Goal: Information Seeking & Learning: Learn about a topic

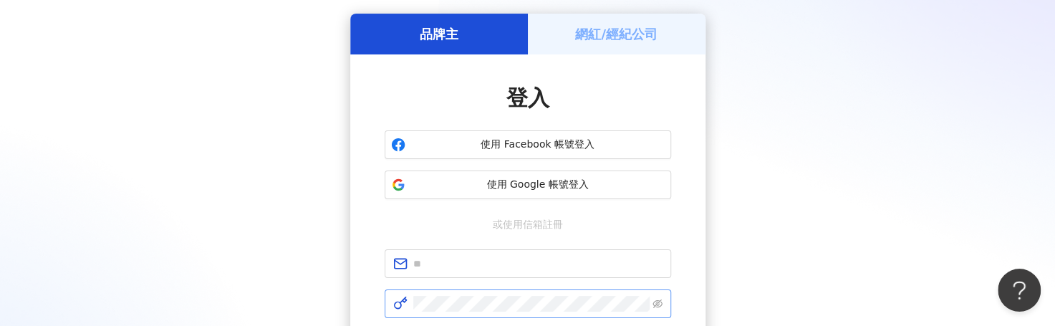
scroll to position [72, 0]
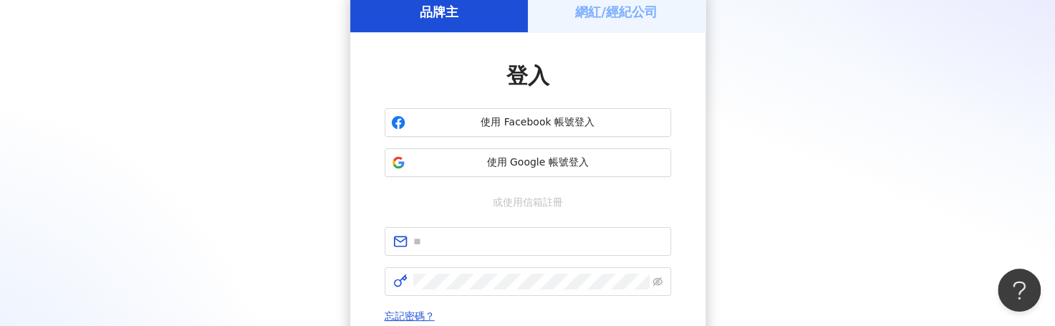
click at [590, 11] on div "品牌主 網紅/經紀公司 登入 使用 Facebook 帳號登入 使用 Google 帳號登入 或使用信箱註冊 忘記密碼？ 登入 還沒有 Kolr 帳號？ 立即…" at bounding box center [527, 212] width 1020 height 442
click at [542, 248] on input "text" at bounding box center [537, 241] width 249 height 16
click at [461, 243] on input "text" at bounding box center [537, 241] width 249 height 16
type input "*"
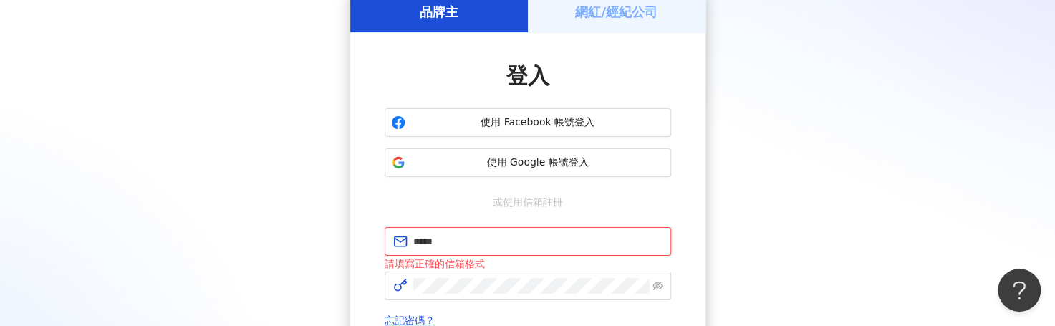
click at [505, 241] on input "*****" at bounding box center [537, 241] width 249 height 16
click at [488, 250] on span "******" at bounding box center [527, 241] width 286 height 29
type input "**********"
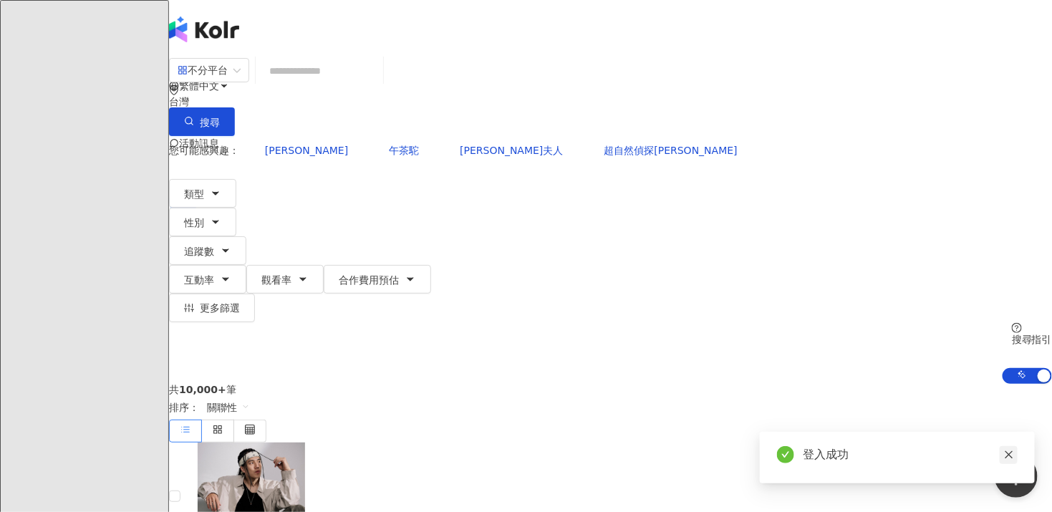
click at [590, 331] on icon "close" at bounding box center [1009, 455] width 10 height 10
click at [351, 84] on input "search" at bounding box center [319, 70] width 116 height 27
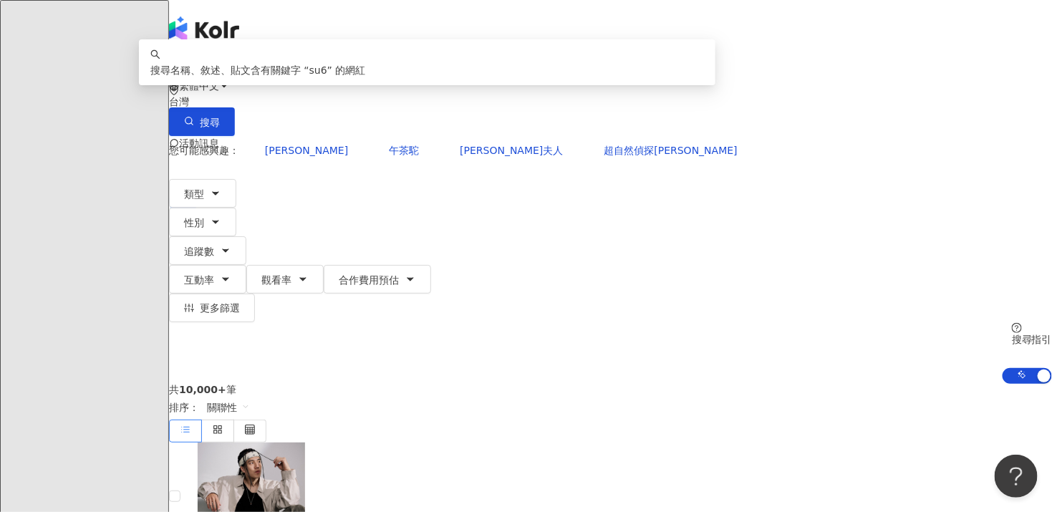
type input "*"
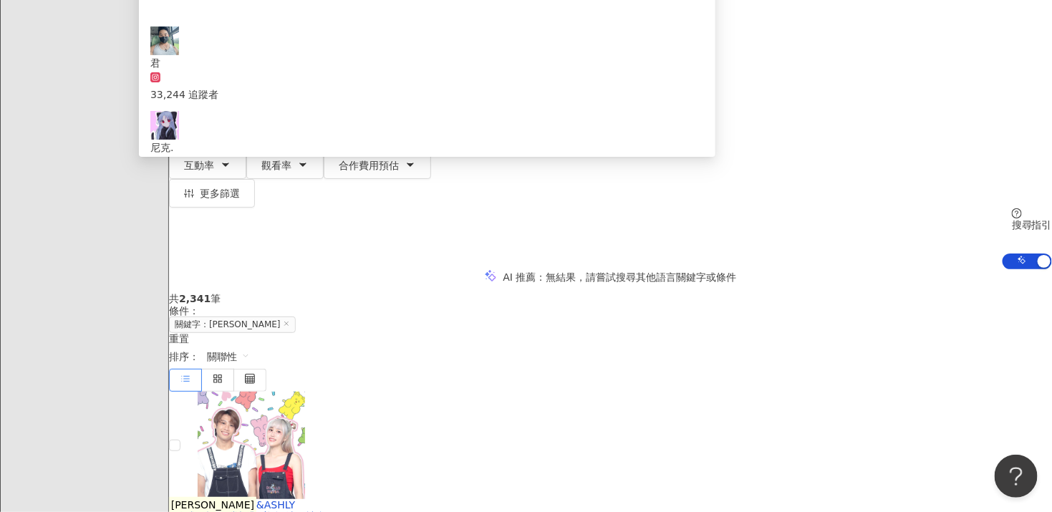
scroll to position [72, 0]
click at [256, 331] on mark "尼克" at bounding box center [212, 505] width 87 height 16
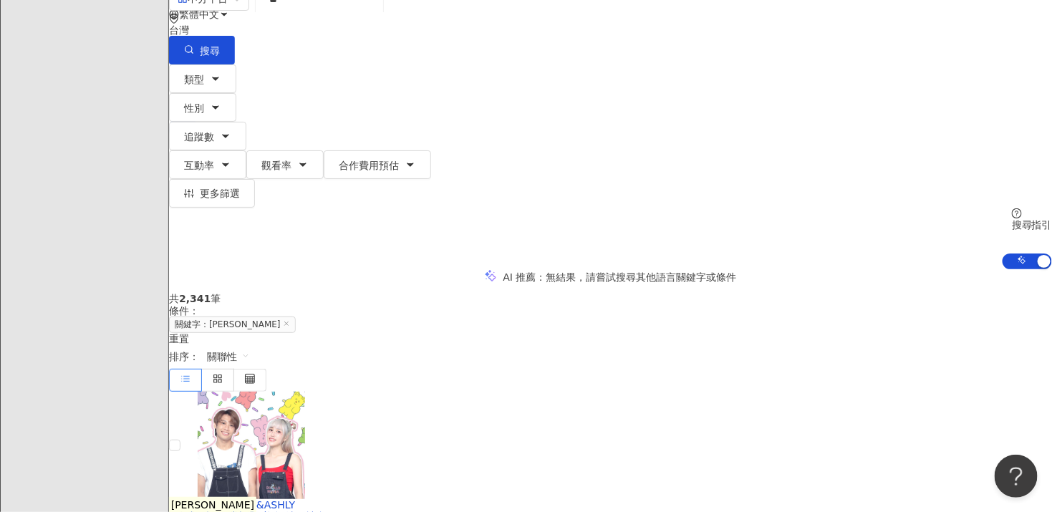
scroll to position [0, 0]
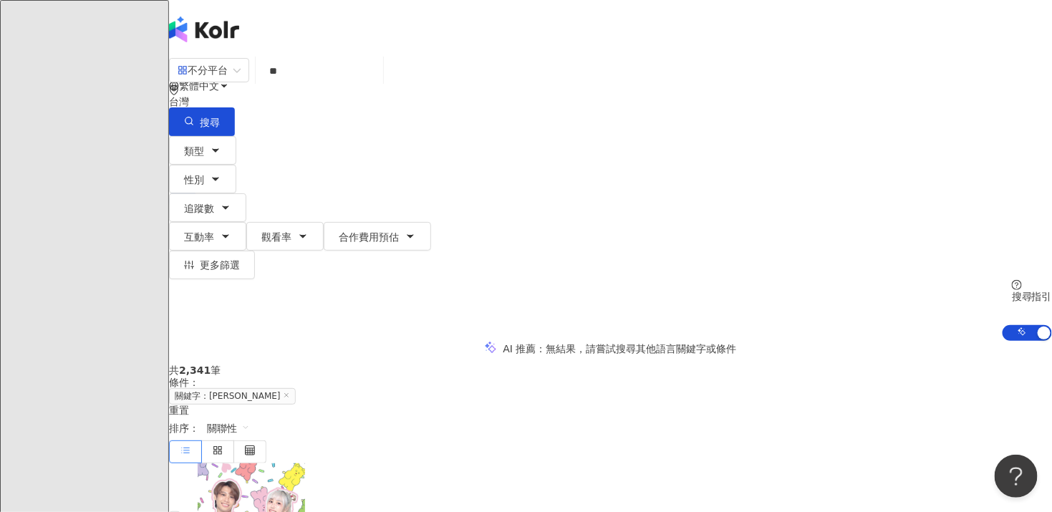
click at [377, 81] on input "**" at bounding box center [319, 70] width 116 height 27
type input "*"
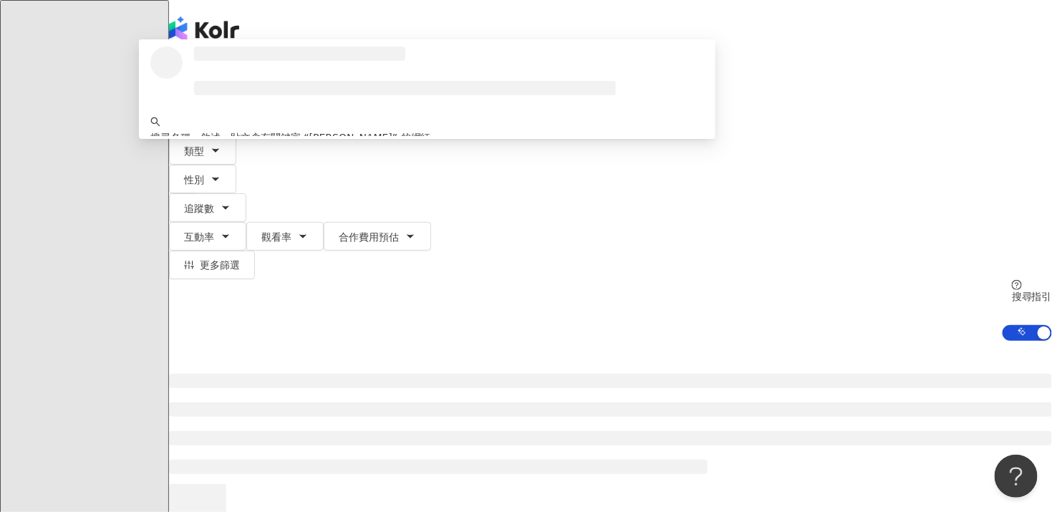
scroll to position [72, 0]
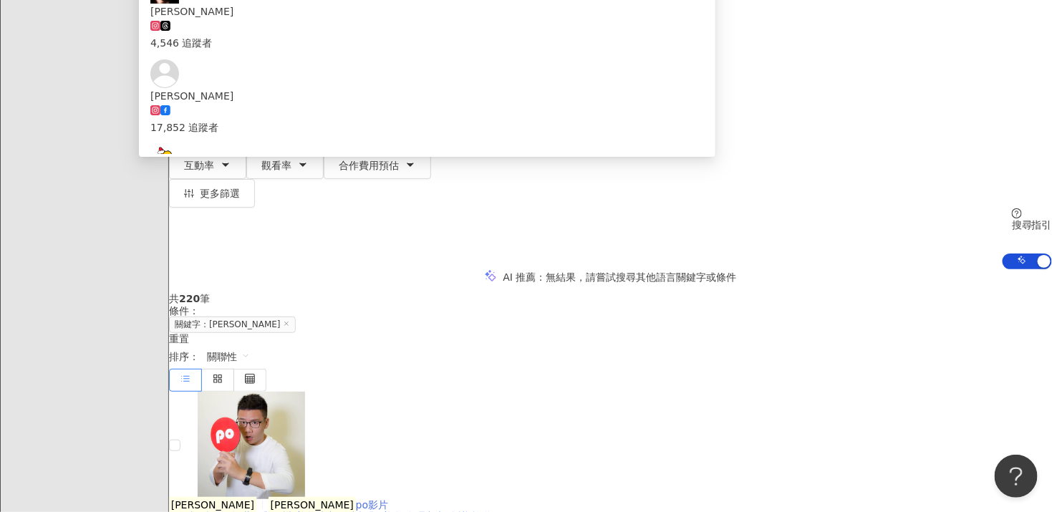
click at [356, 331] on mark "阿翰" at bounding box center [311, 505] width 87 height 16
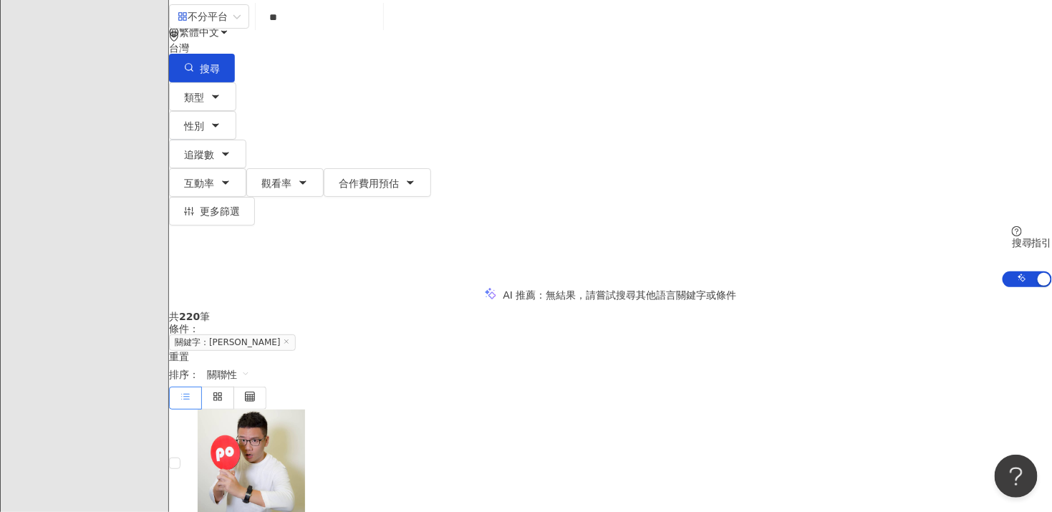
scroll to position [0, 0]
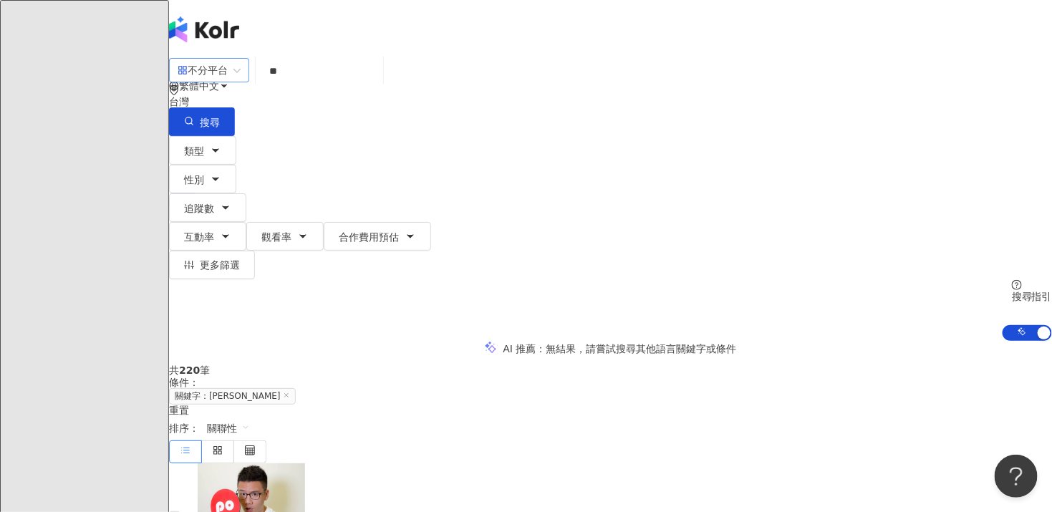
click at [241, 82] on span "不分平台" at bounding box center [209, 70] width 63 height 23
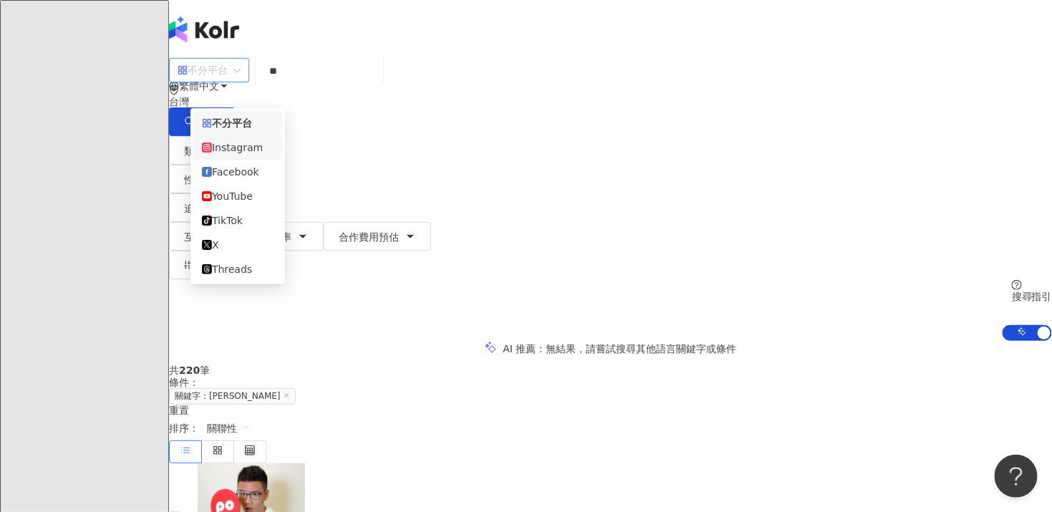
click at [256, 148] on div "Instagram" at bounding box center [238, 148] width 72 height 16
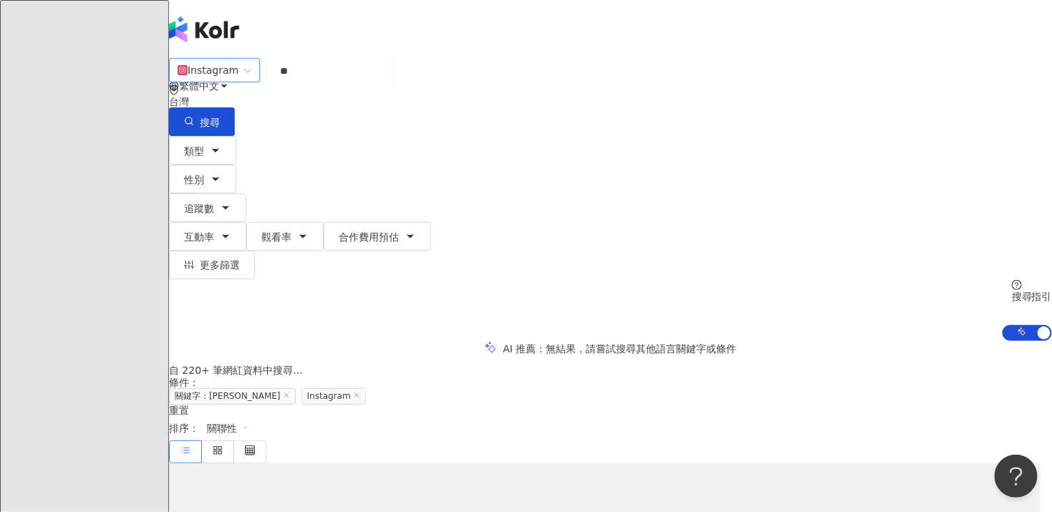
click at [363, 84] on input "**" at bounding box center [330, 70] width 116 height 27
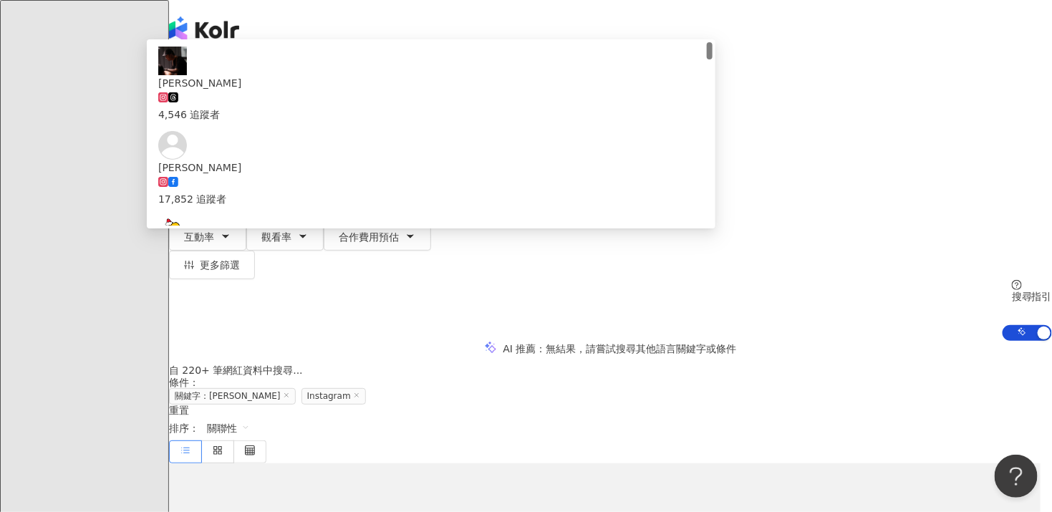
type input "*"
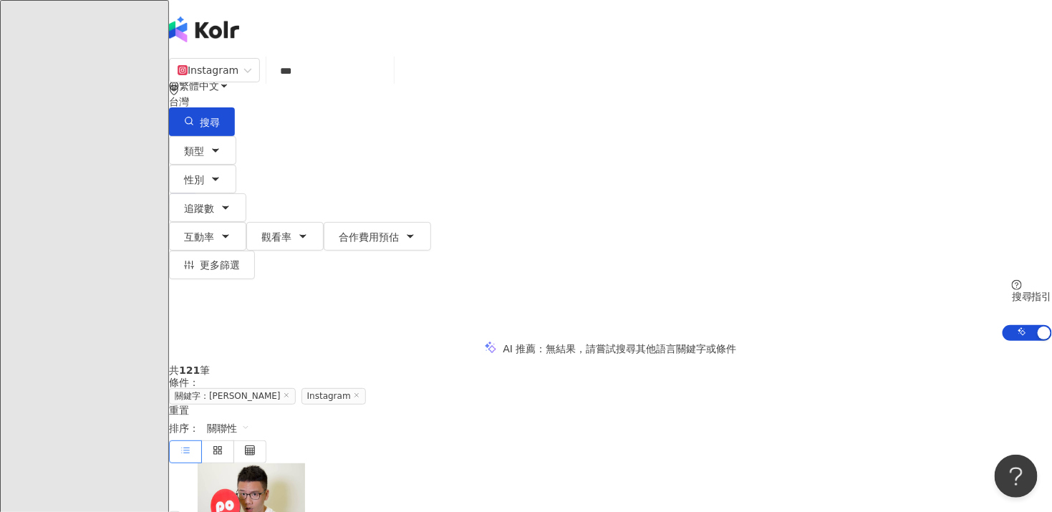
type input "**"
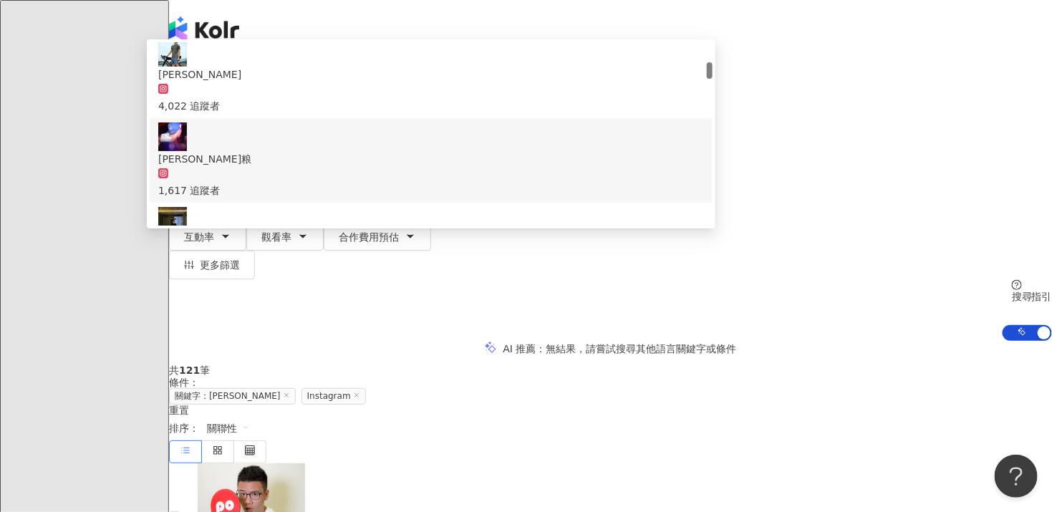
scroll to position [286, 0]
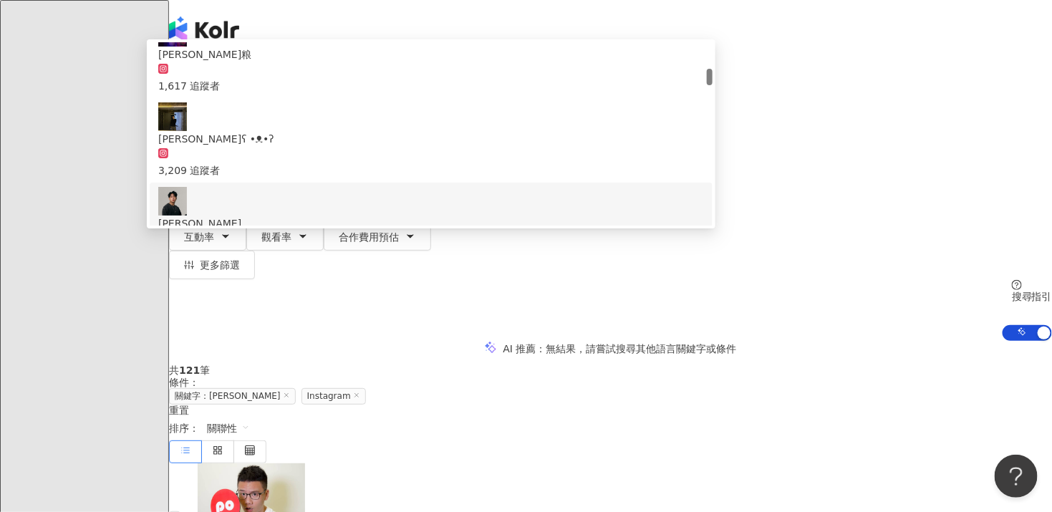
click at [459, 231] on div "785,158 追蹤者" at bounding box center [431, 247] width 546 height 32
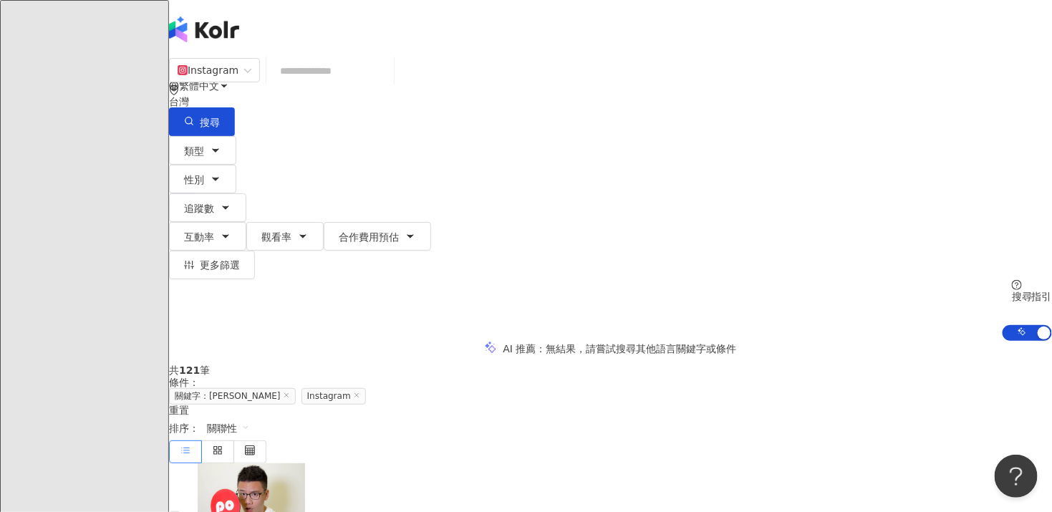
click at [354, 78] on input "search" at bounding box center [330, 70] width 116 height 27
type input "*"
type input "****"
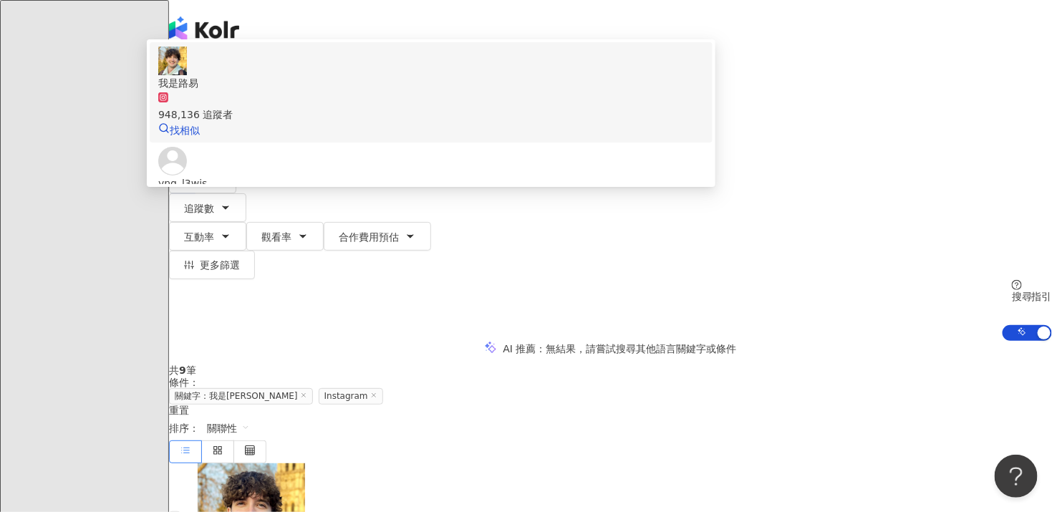
click at [453, 122] on div "948,136 追蹤者" at bounding box center [431, 107] width 546 height 32
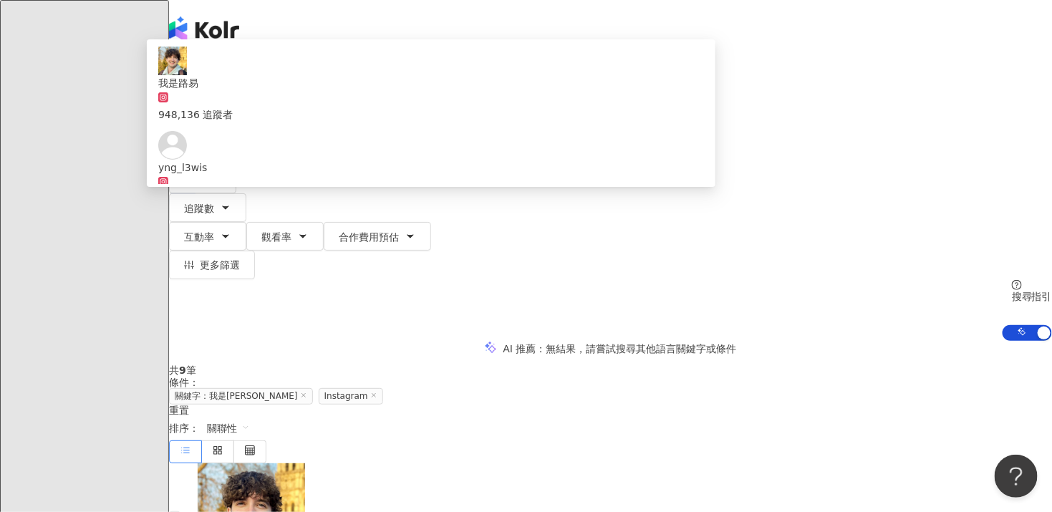
click at [326, 79] on input "search" at bounding box center [330, 70] width 116 height 27
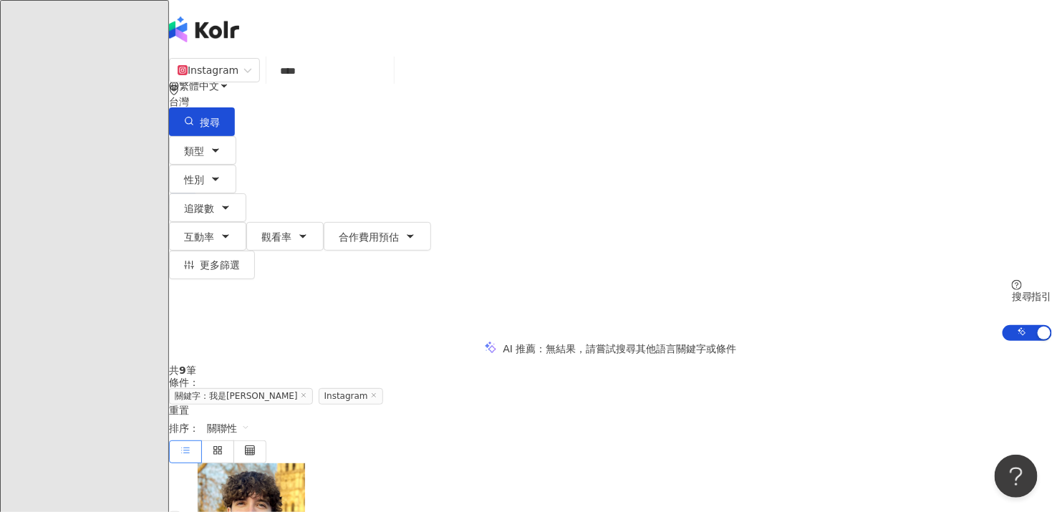
type input "**"
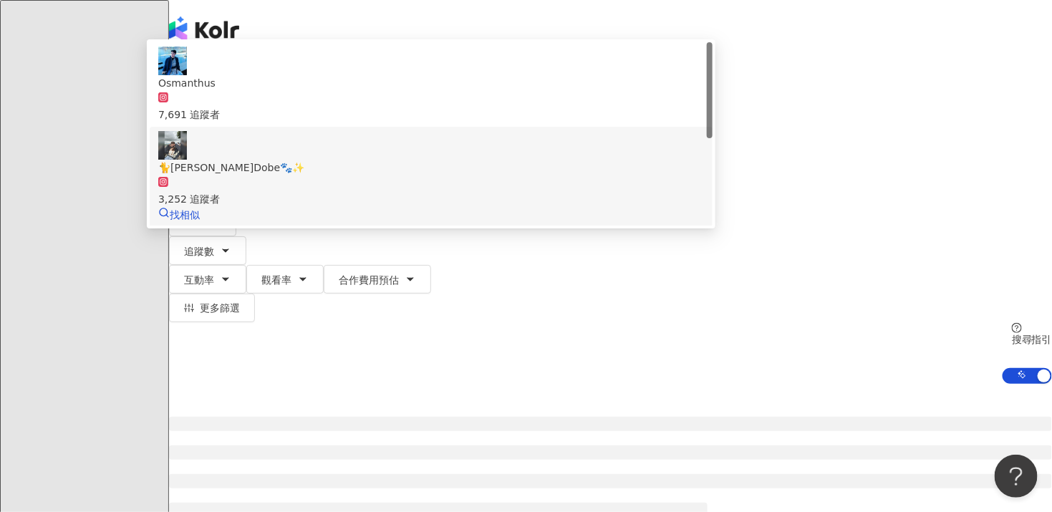
click at [508, 185] on div "3,252 追蹤者" at bounding box center [431, 191] width 546 height 32
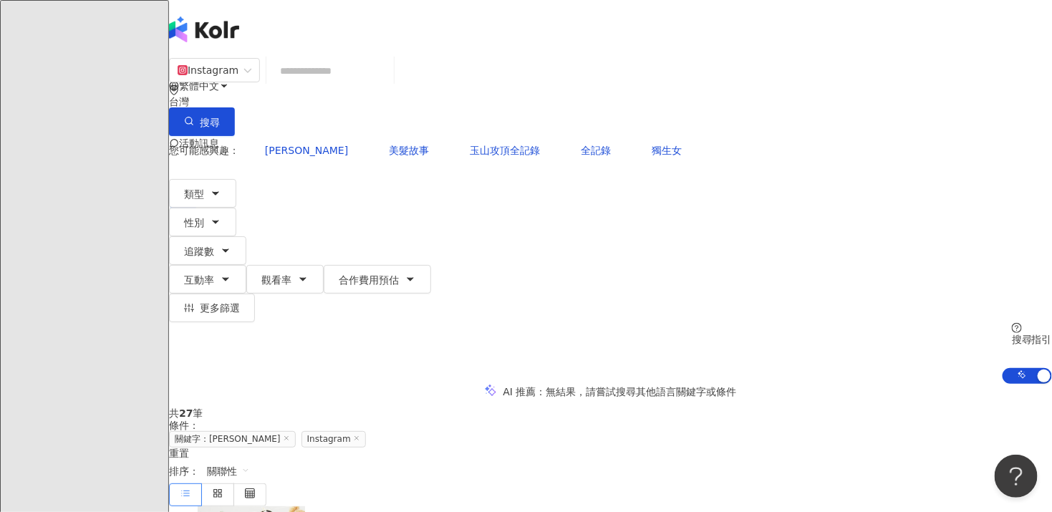
click at [349, 82] on input "search" at bounding box center [330, 70] width 116 height 27
paste input "***"
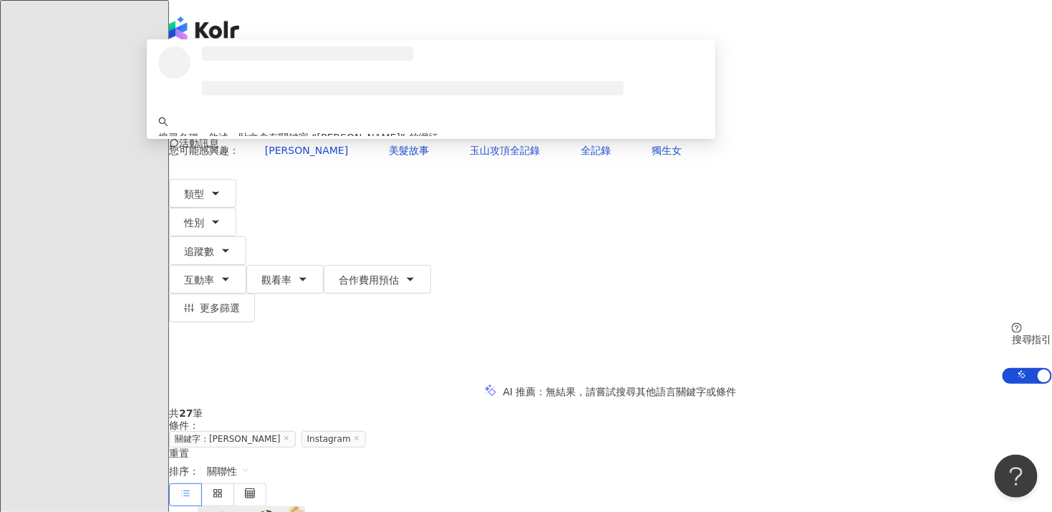
type input "***"
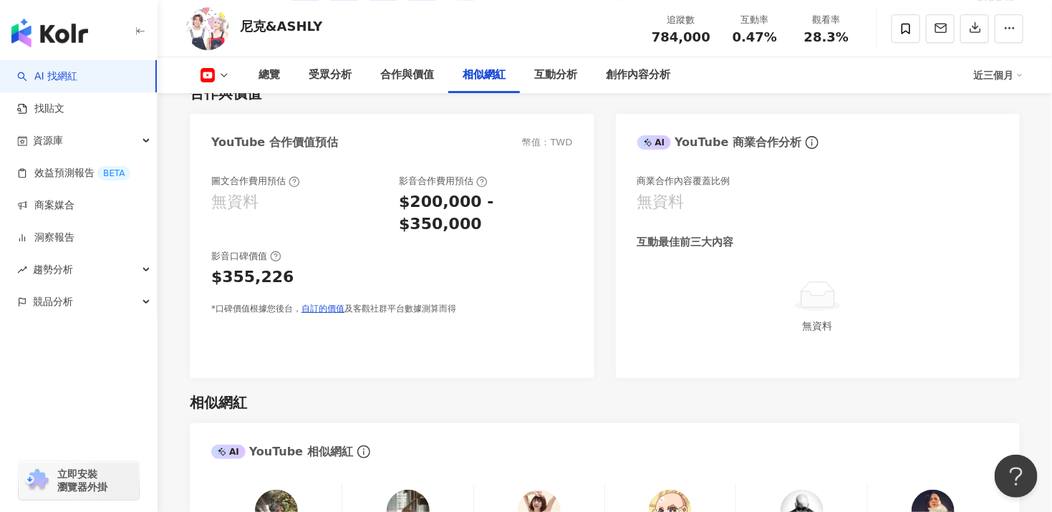
scroll to position [1718, 0]
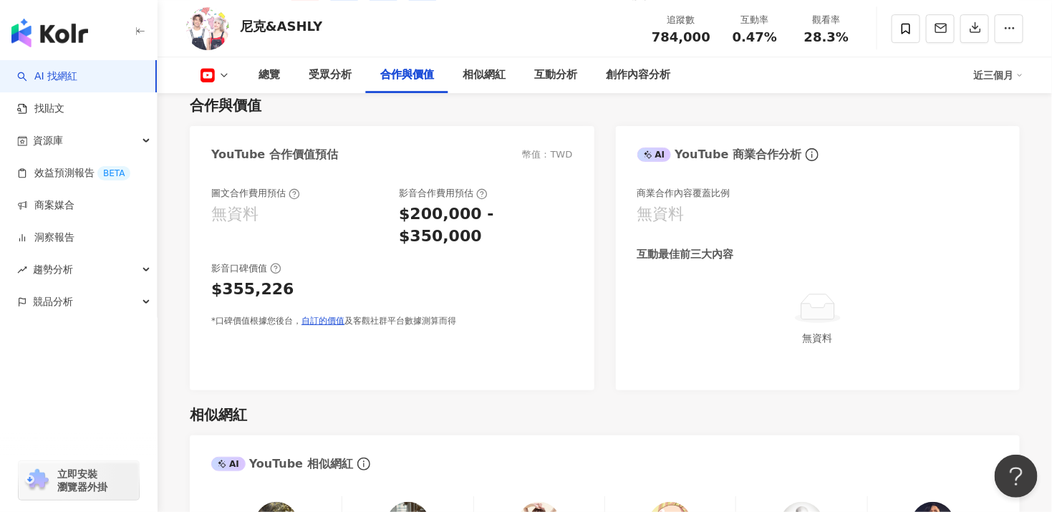
click at [223, 74] on icon at bounding box center [223, 74] width 11 height 11
click at [218, 71] on icon at bounding box center [223, 74] width 11 height 11
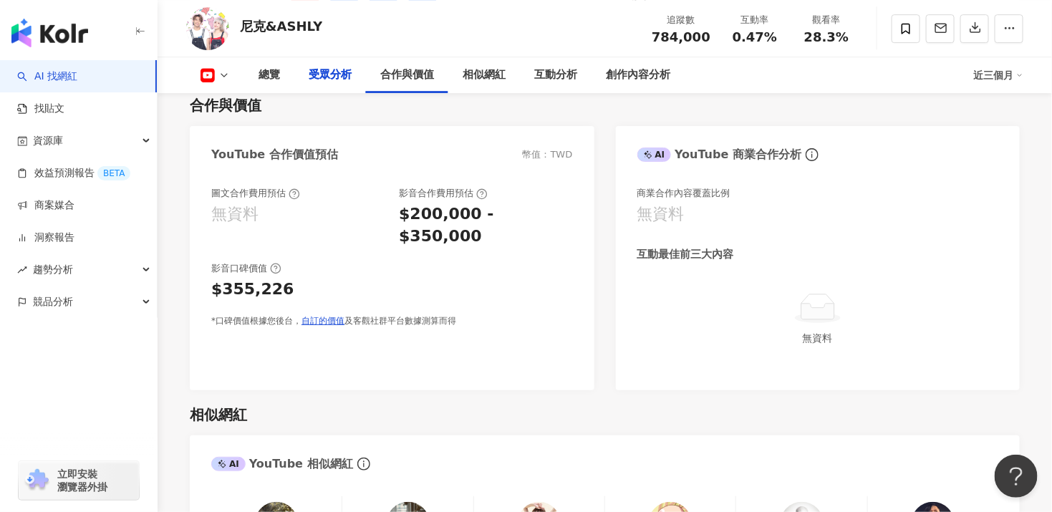
scroll to position [1574, 0]
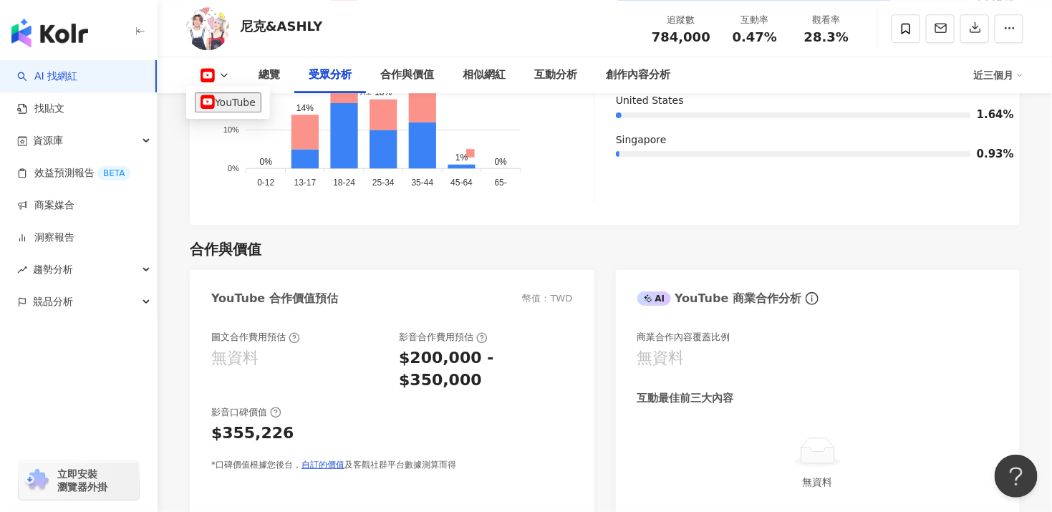
click at [228, 72] on icon at bounding box center [223, 74] width 11 height 11
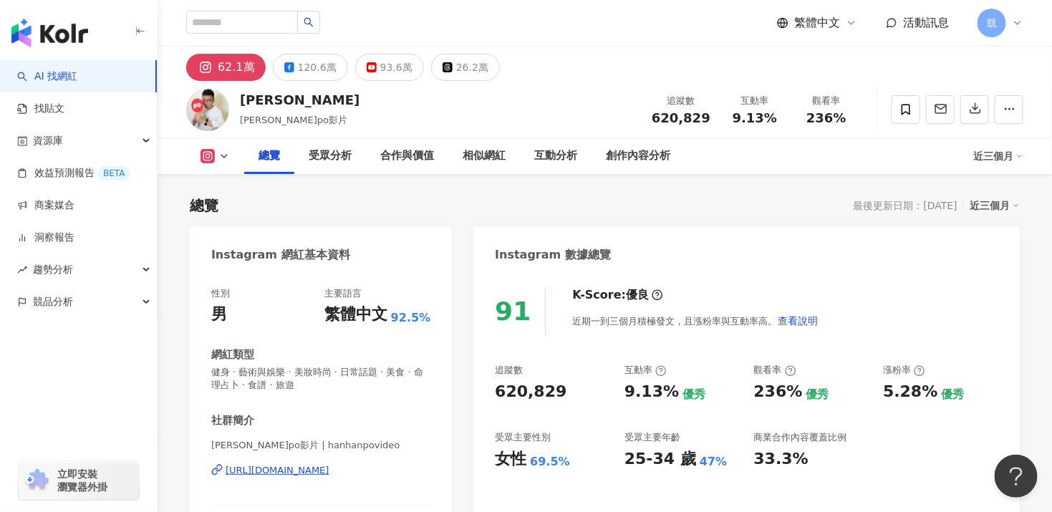
click at [223, 161] on icon at bounding box center [223, 155] width 11 height 11
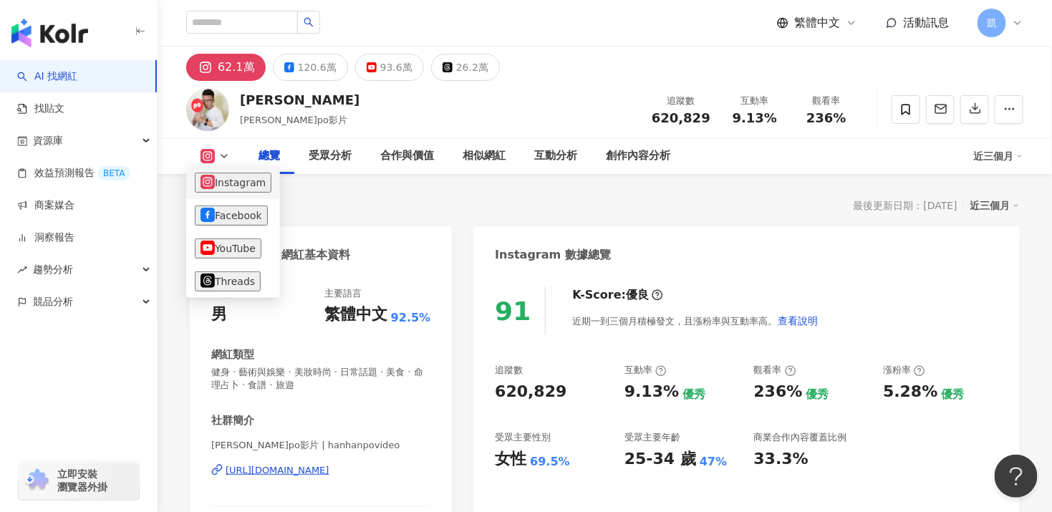
click at [226, 176] on button "Instagram" at bounding box center [233, 183] width 77 height 20
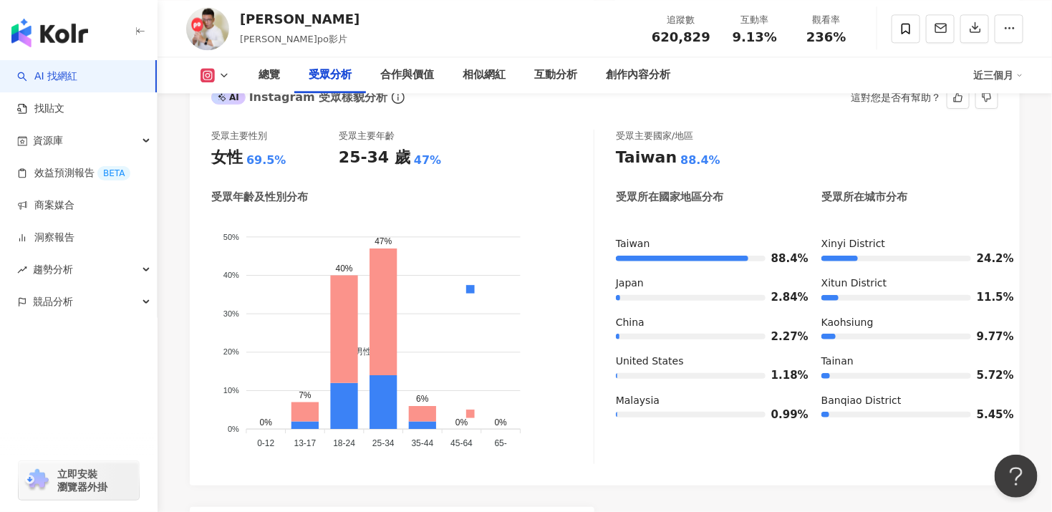
scroll to position [1217, 0]
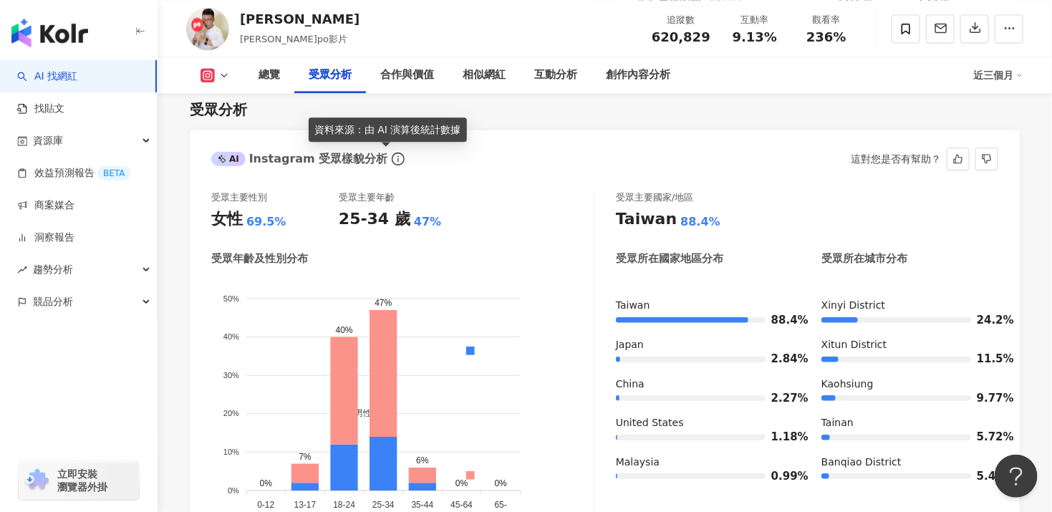
click at [398, 159] on icon "info-circle" at bounding box center [398, 159] width 1 height 6
click at [546, 233] on div "受眾主要性別 女性 69.5% 受眾主要年齡 25-34 歲 47% 受眾年齡及性別分布 男性 女性 50% 50% 40% 40% 30% 30% 20% …" at bounding box center [402, 358] width 383 height 334
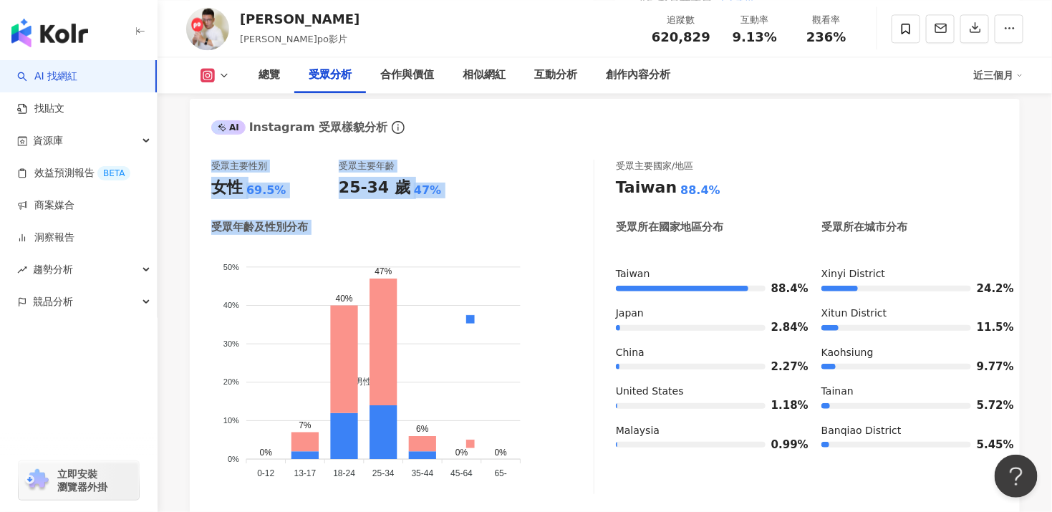
scroll to position [1294, 0]
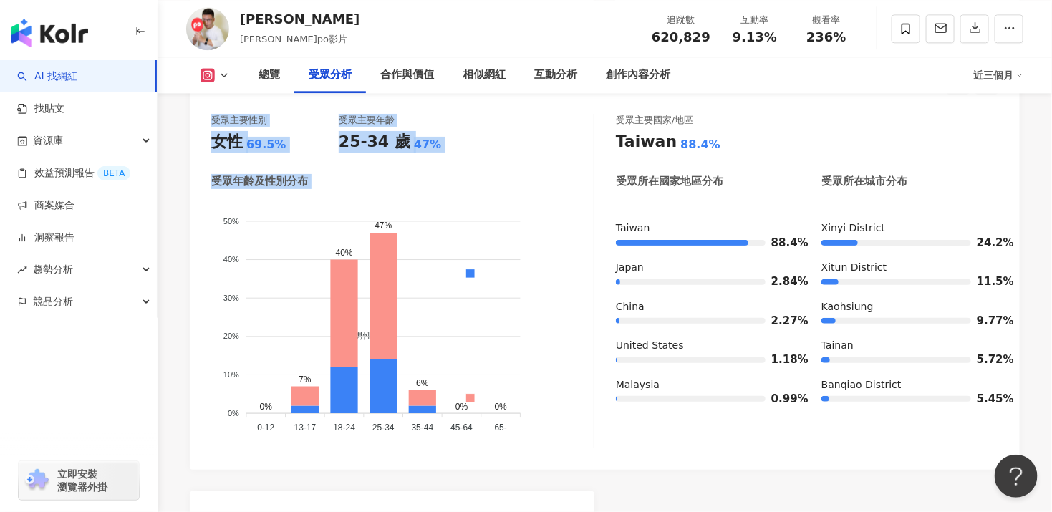
drag, startPoint x: 208, startPoint y: 198, endPoint x: 509, endPoint y: 425, distance: 377.2
click at [509, 425] on div "受眾主要性別 女性 69.5% 受眾主要年齡 25-34 歲 47% 受眾年齡及性別分布 男性 女性 50% 50% 40% 40% 30% 30% 20% …" at bounding box center [605, 285] width 830 height 370
drag, startPoint x: 509, startPoint y: 425, endPoint x: 581, endPoint y: 432, distance: 72.0
click at [581, 432] on div "男性 女性" at bounding box center [470, 343] width 239 height 252
click at [541, 464] on div "受眾主要性別 女性 69.5% 受眾主要年齡 25-34 歲 47% 受眾年齡及性別分布 男性 女性 50% 50% 40% 40% 30% 30% 20% …" at bounding box center [605, 285] width 830 height 370
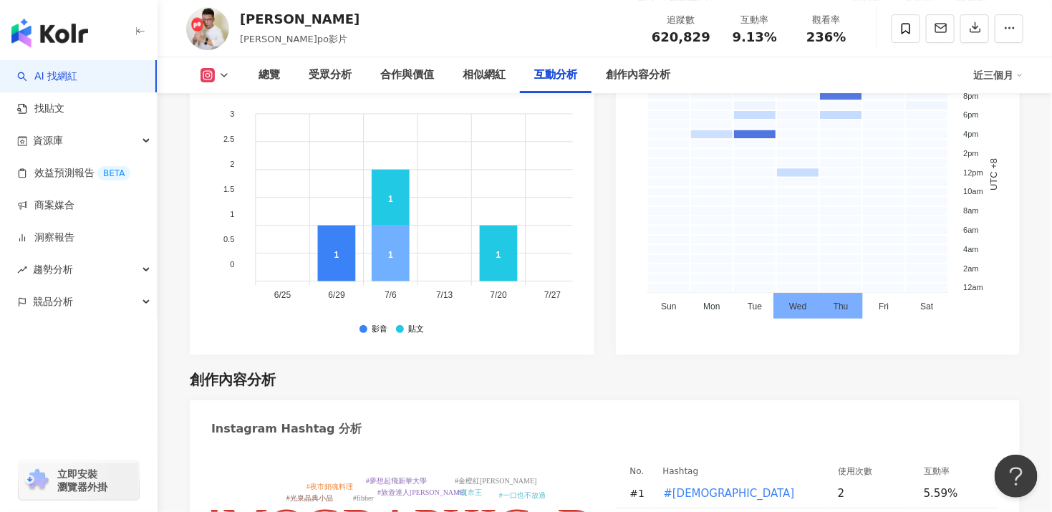
scroll to position [4015, 0]
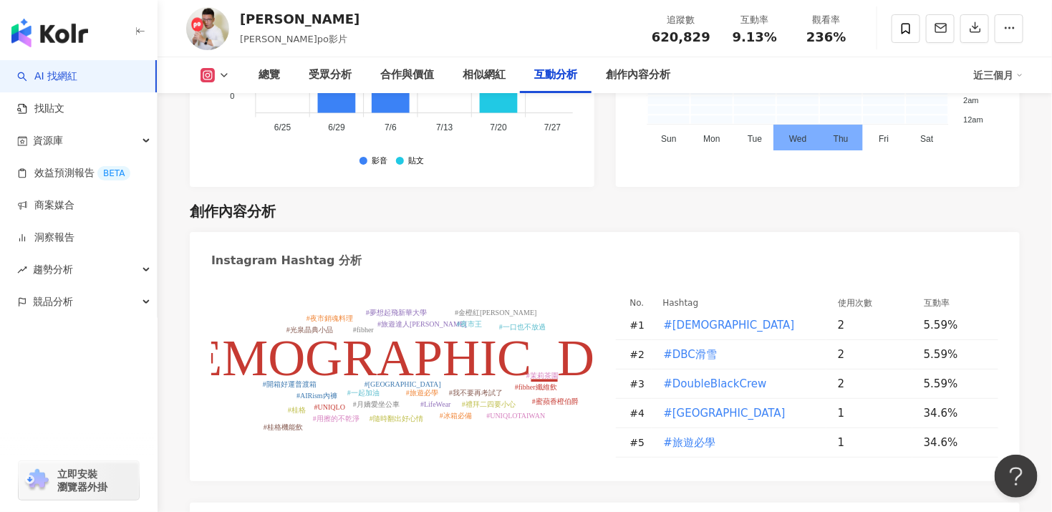
click at [543, 372] on tspan "#茉莉茶園" at bounding box center [542, 376] width 32 height 8
type input "*****"
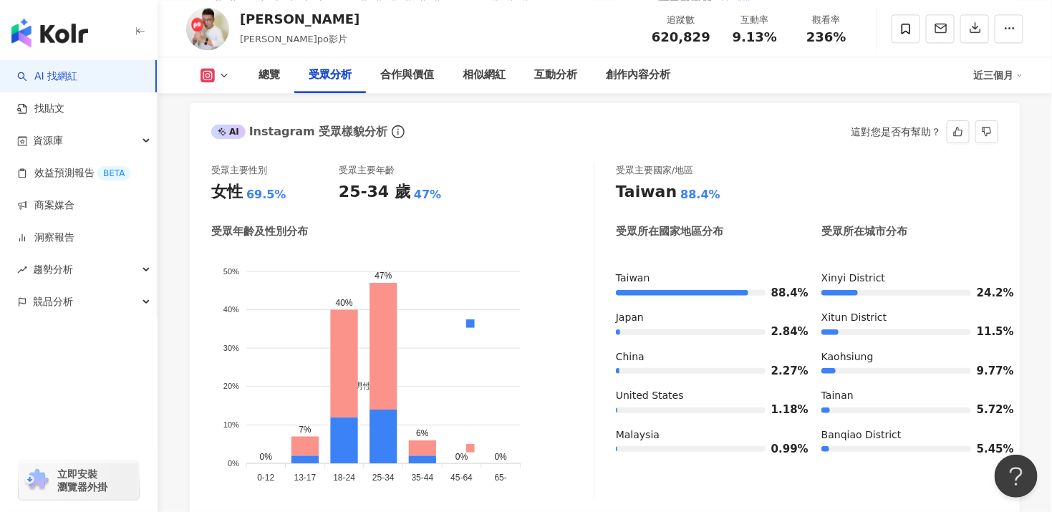
scroll to position [1259, 0]
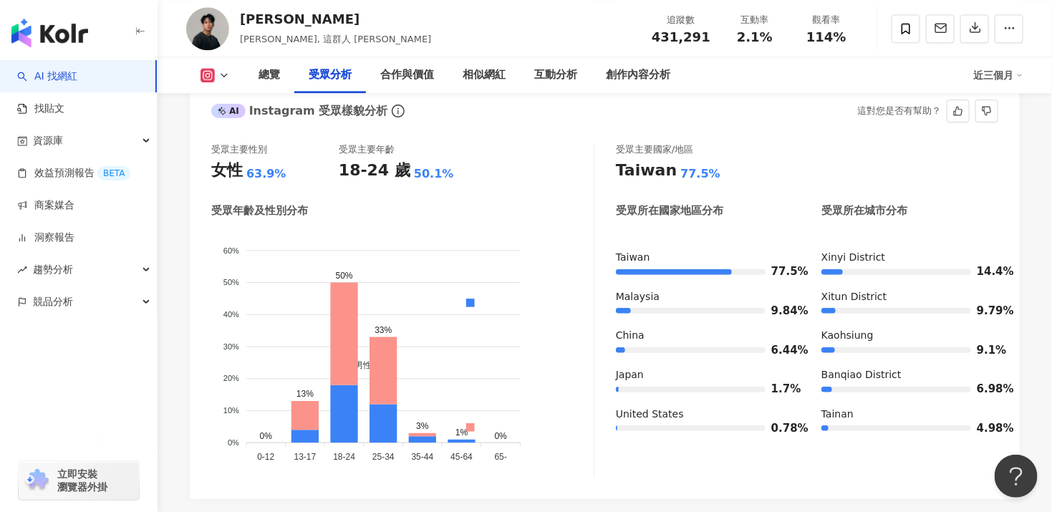
scroll to position [1288, 0]
click at [553, 75] on div "互動分析" at bounding box center [555, 75] width 43 height 17
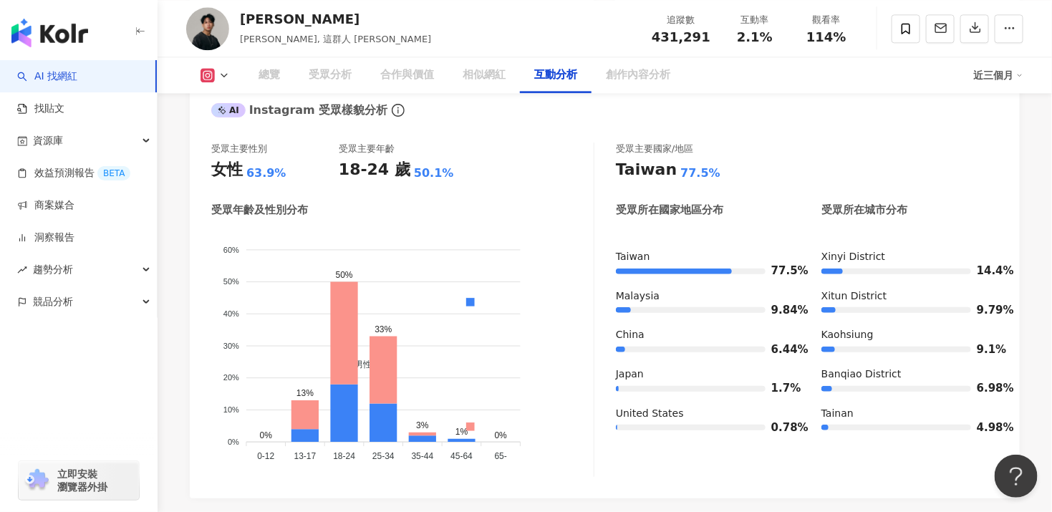
scroll to position [2863, 0]
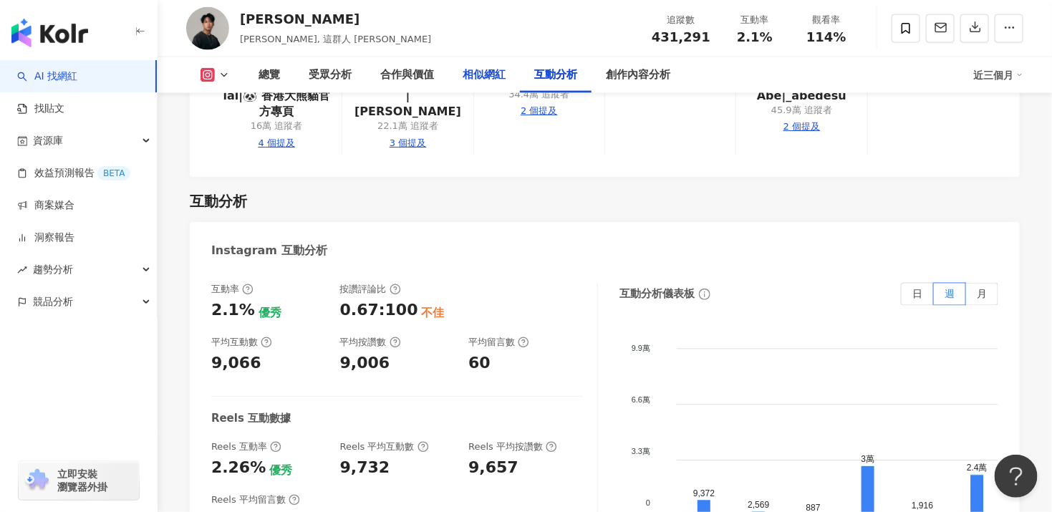
click at [451, 79] on div "相似網紅" at bounding box center [484, 75] width 72 height 36
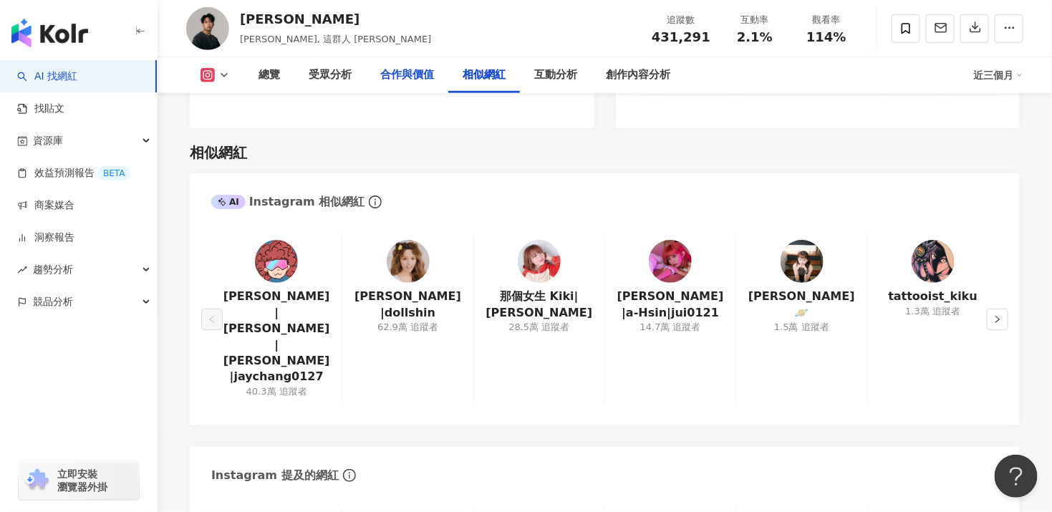
click at [415, 77] on div "合作與價值" at bounding box center [407, 75] width 54 height 17
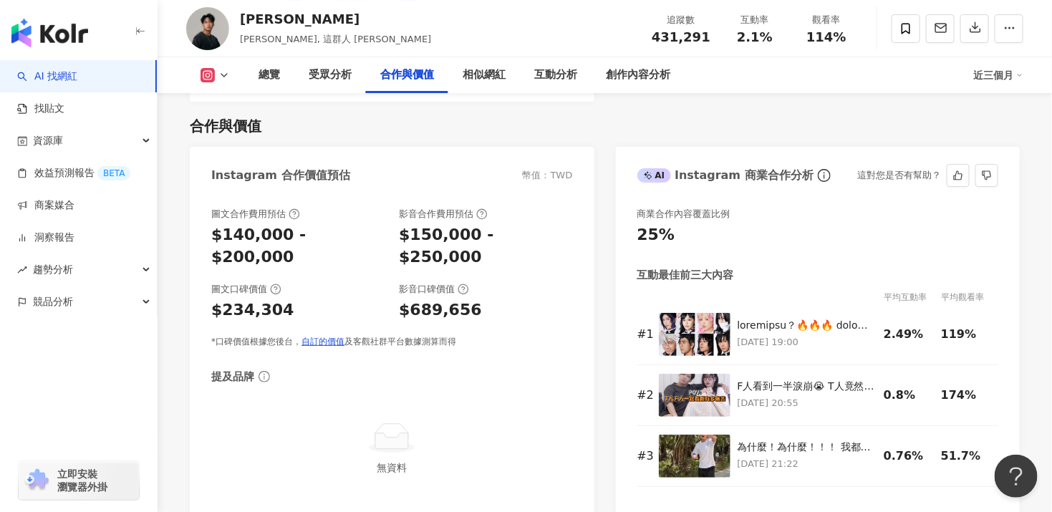
scroll to position [1918, 0]
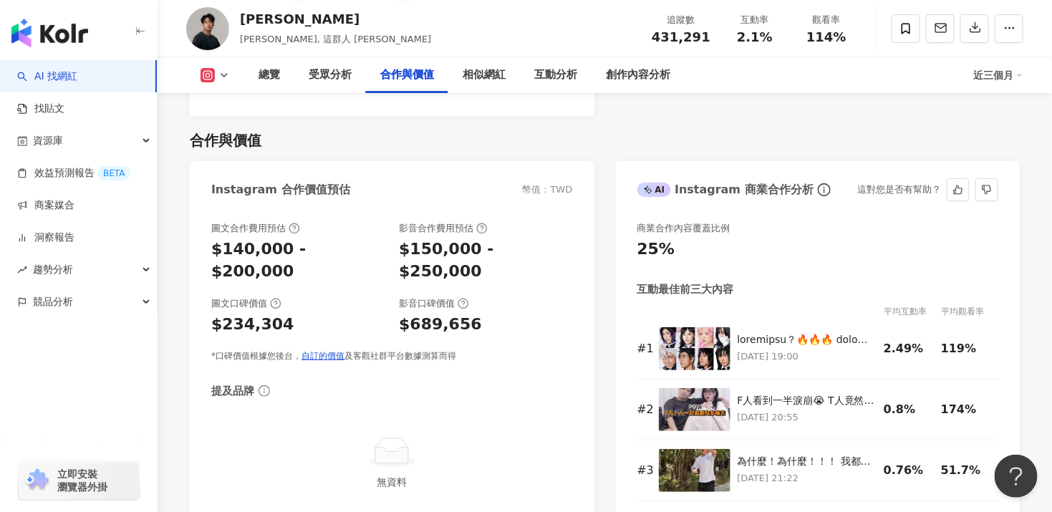
click at [838, 282] on div "互動最佳前三大內容" at bounding box center [818, 289] width 362 height 15
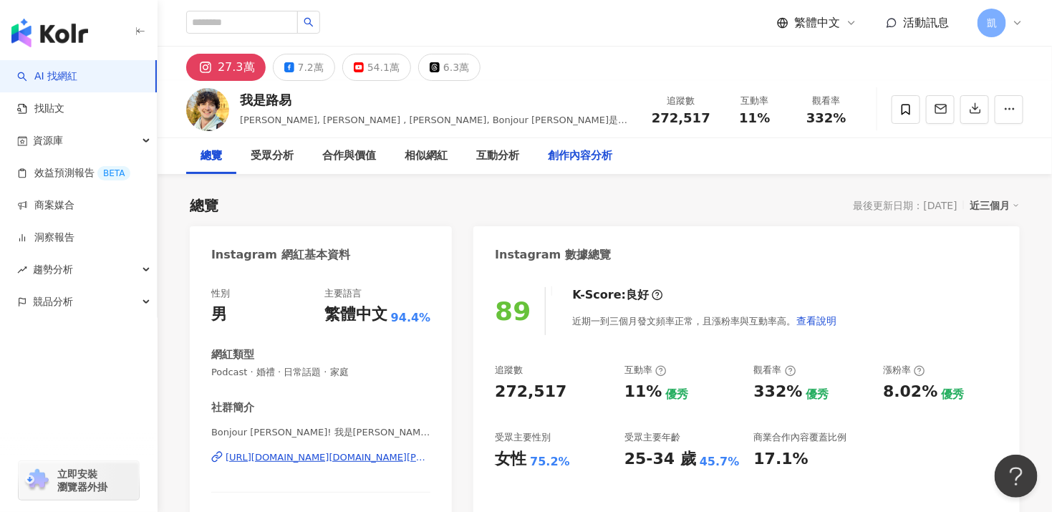
click at [562, 155] on div "創作內容分析" at bounding box center [580, 155] width 64 height 17
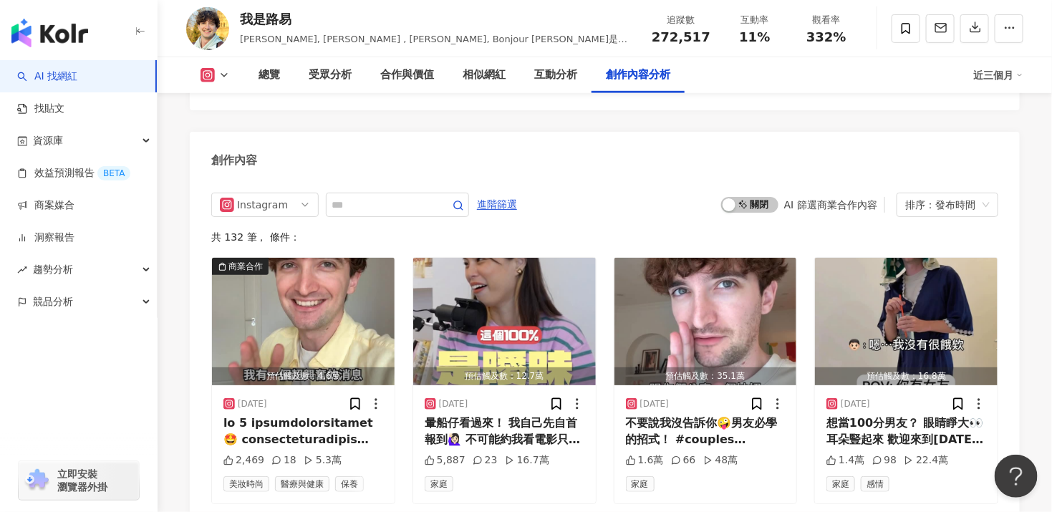
scroll to position [4711, 0]
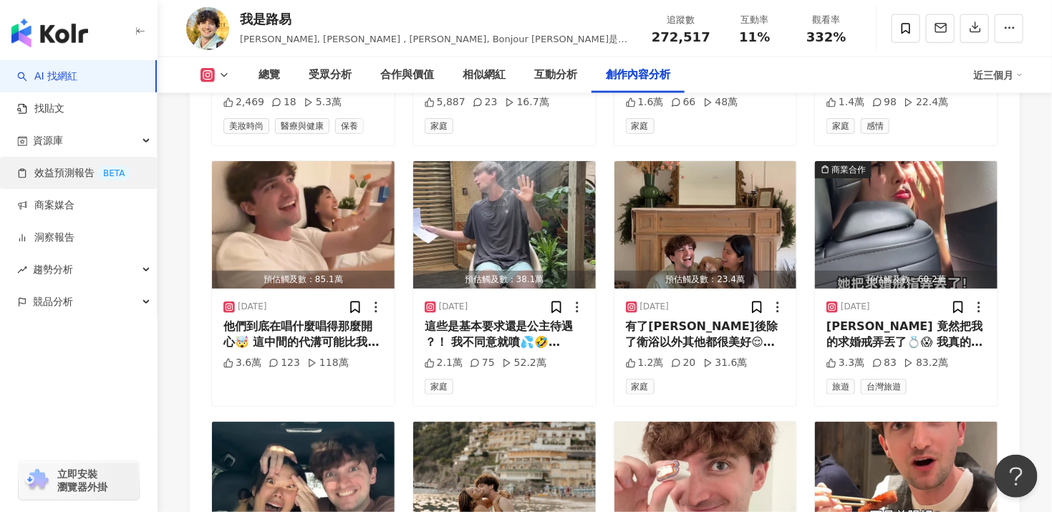
click at [74, 174] on link "效益預測報告 BETA" at bounding box center [73, 173] width 113 height 14
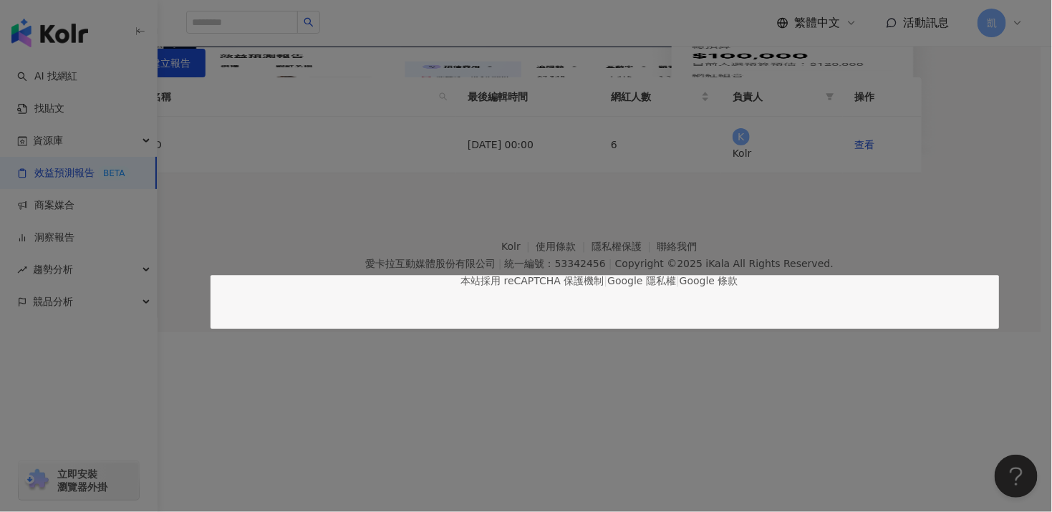
scroll to position [250, 0]
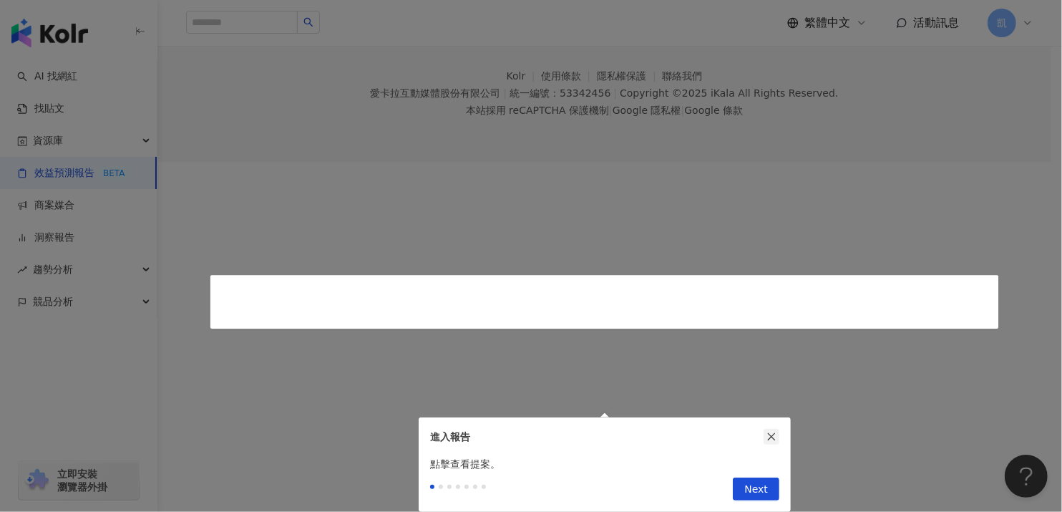
click at [773, 432] on icon "close" at bounding box center [772, 437] width 10 height 10
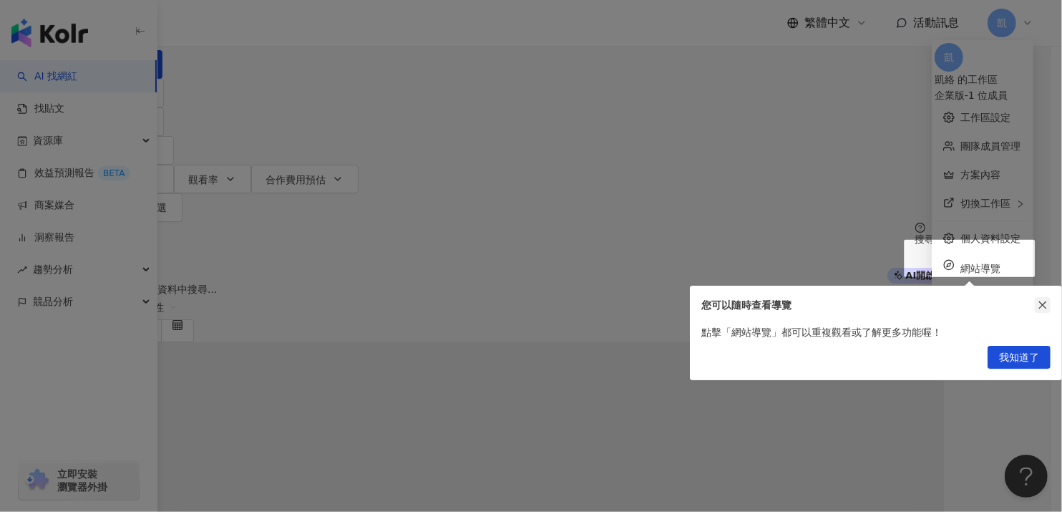
click at [1050, 304] on button "button" at bounding box center [1043, 305] width 16 height 16
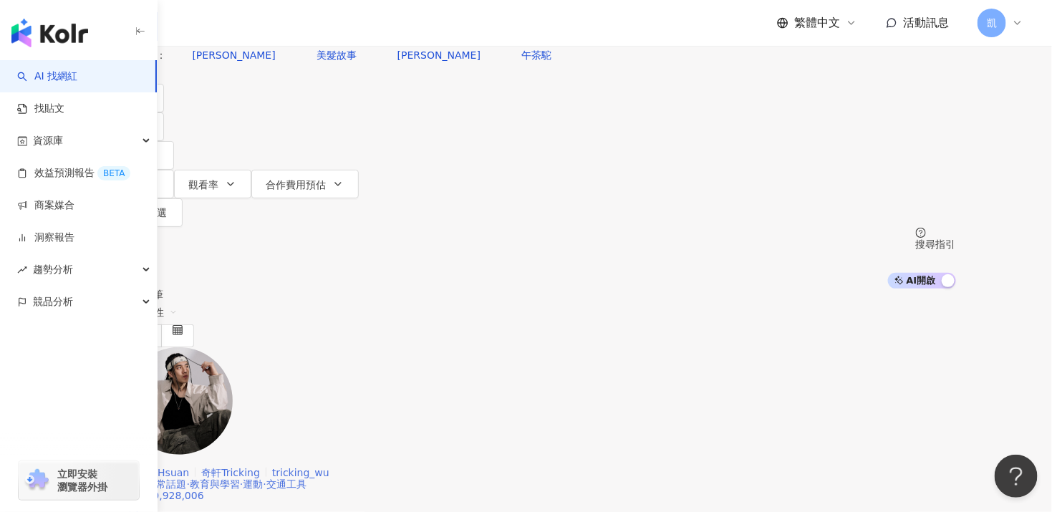
scroll to position [72, 0]
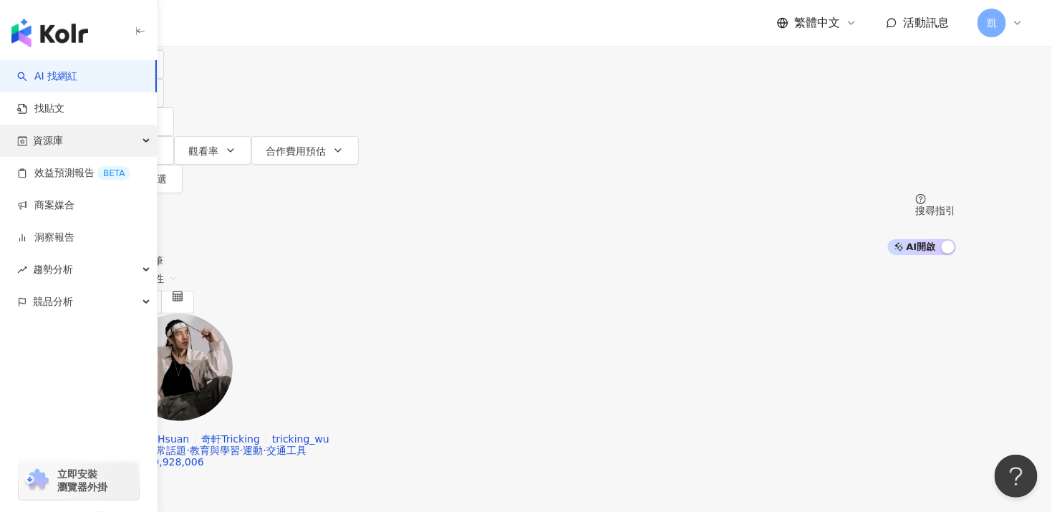
click at [153, 138] on div "資源庫" at bounding box center [78, 141] width 157 height 32
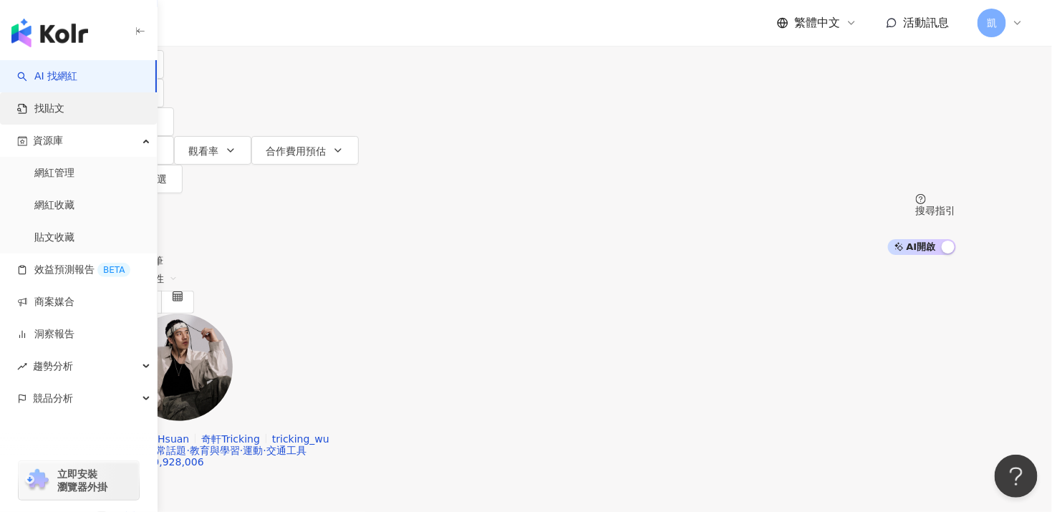
click at [64, 108] on link "找貼文" at bounding box center [40, 109] width 47 height 14
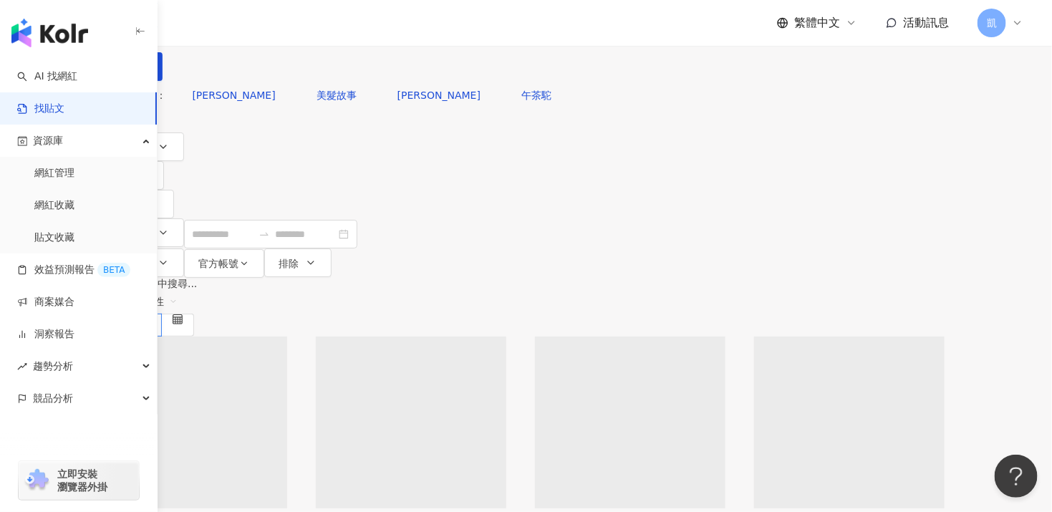
click at [168, 26] on span "不分平台" at bounding box center [136, 15] width 63 height 23
click at [261, 152] on div "Instagram" at bounding box center [238, 148] width 72 height 16
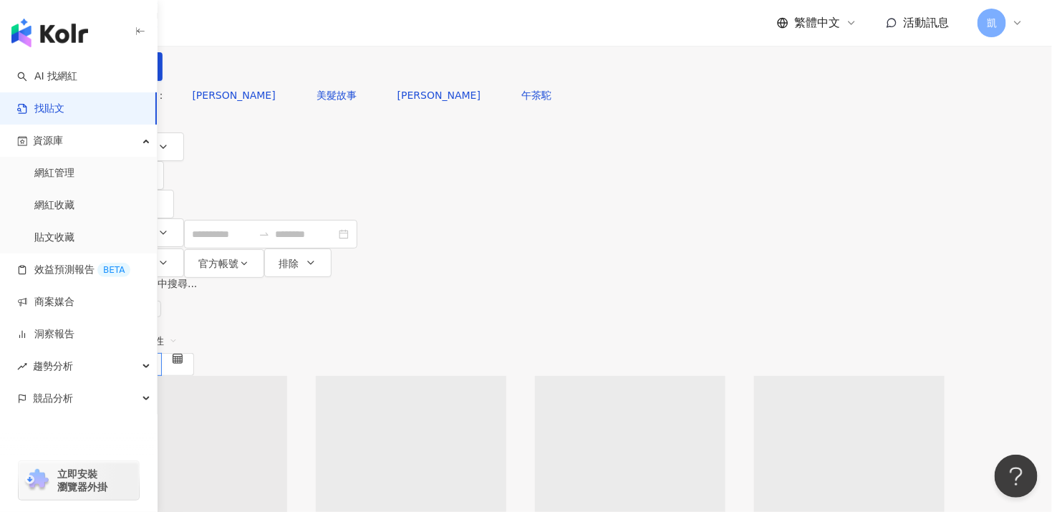
click at [330, 31] on input "search" at bounding box center [265, 15] width 130 height 31
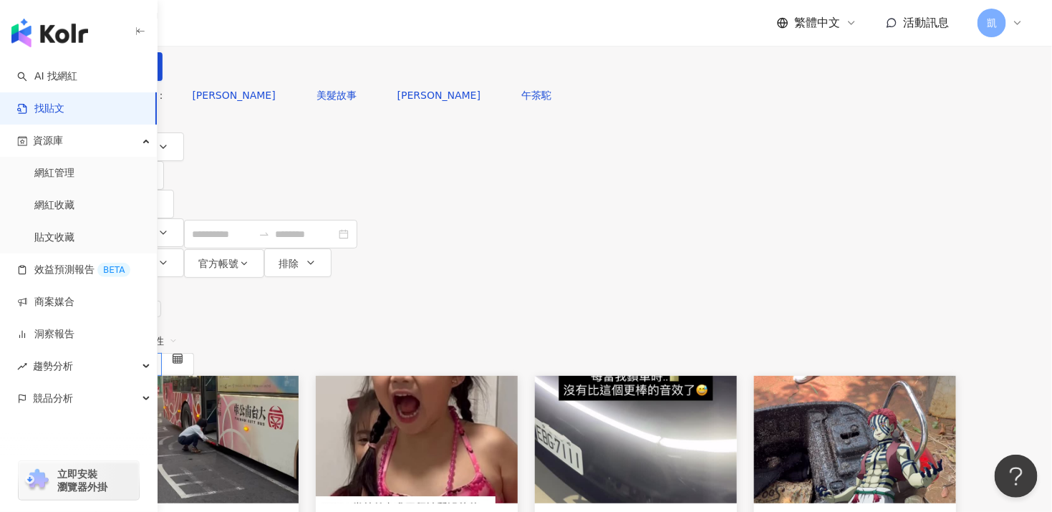
type input "*"
type input "****"
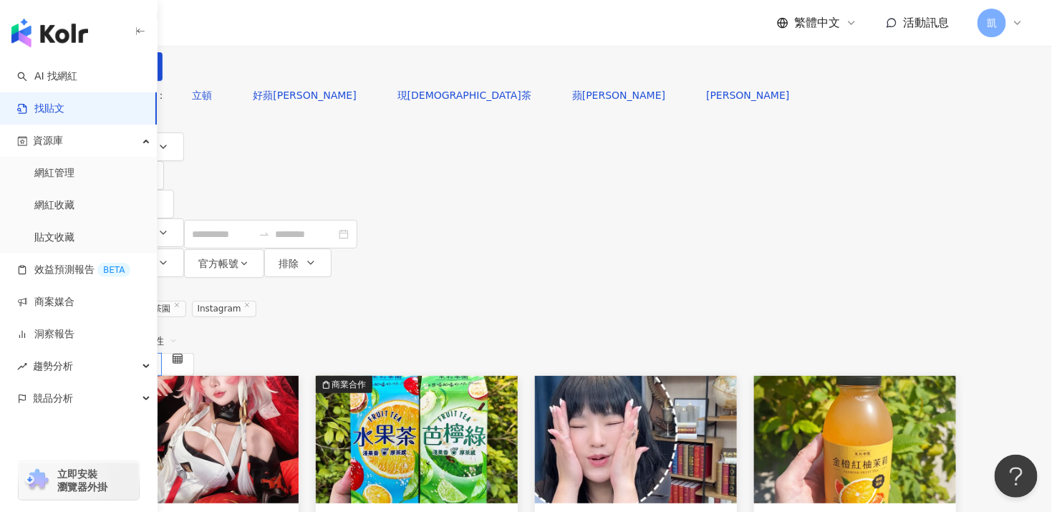
click at [313, 31] on input "****" at bounding box center [265, 15] width 130 height 31
click at [152, 228] on span "發文時間" at bounding box center [132, 233] width 40 height 11
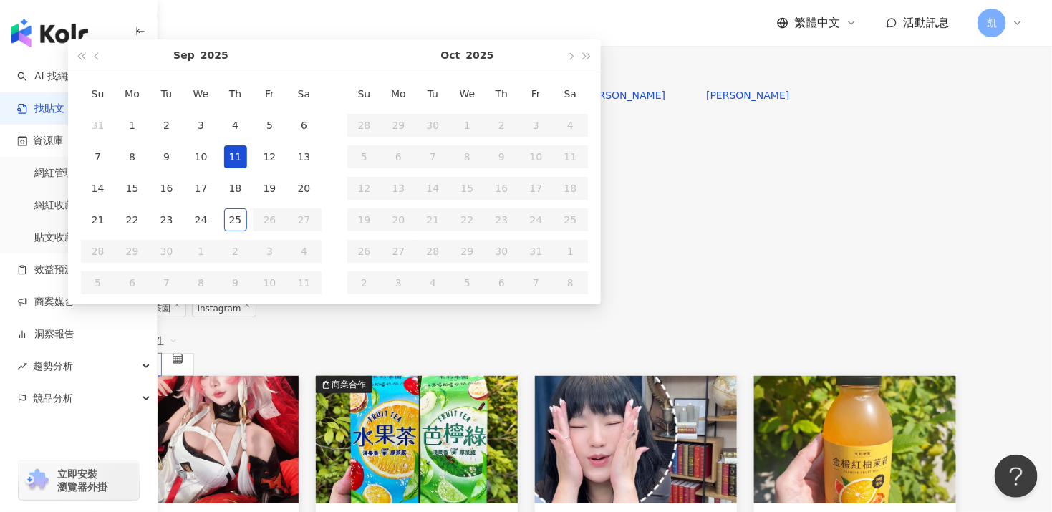
type input "**********"
click at [557, 110] on div "您可能感興趣： 立頓 好蘋桂桃 現萃茶 蘋桂桃 麗丹" at bounding box center [526, 95] width 859 height 29
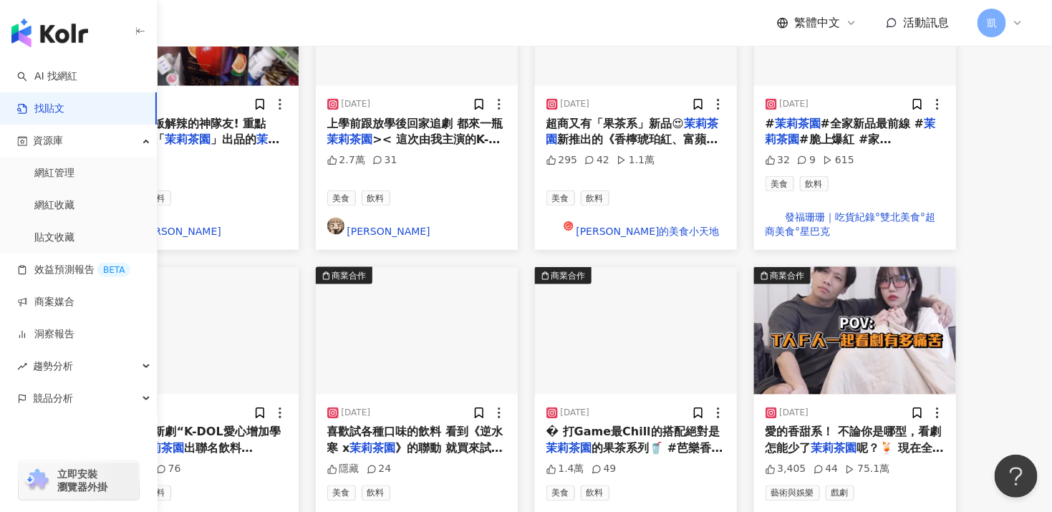
scroll to position [787, 0]
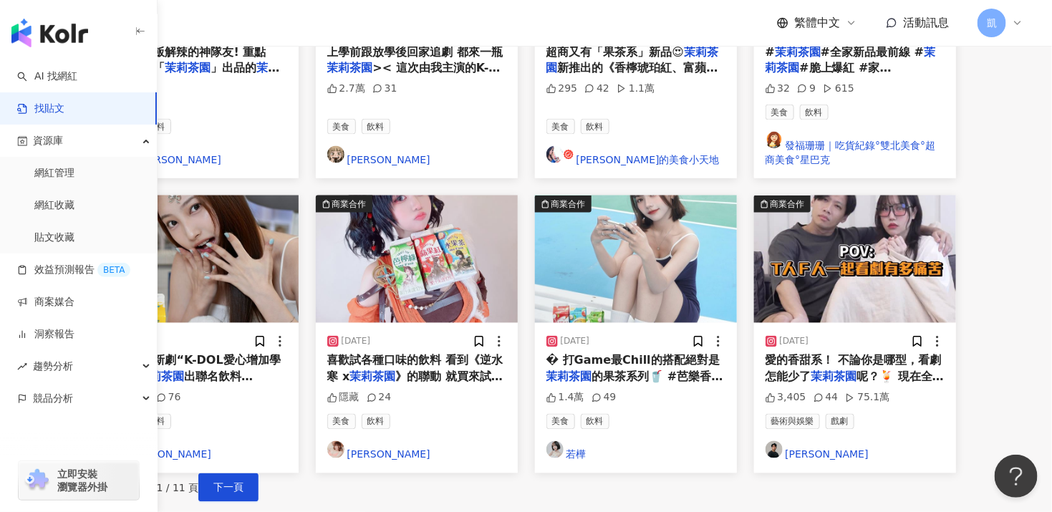
drag, startPoint x: 935, startPoint y: 221, endPoint x: 892, endPoint y: 192, distance: 51.6
click at [809, 336] on div "2025/8/10" at bounding box center [794, 342] width 29 height 12
click at [892, 354] on span "愛的香甜系！ 不論你是哪型，看劇怎能少了" at bounding box center [853, 368] width 176 height 29
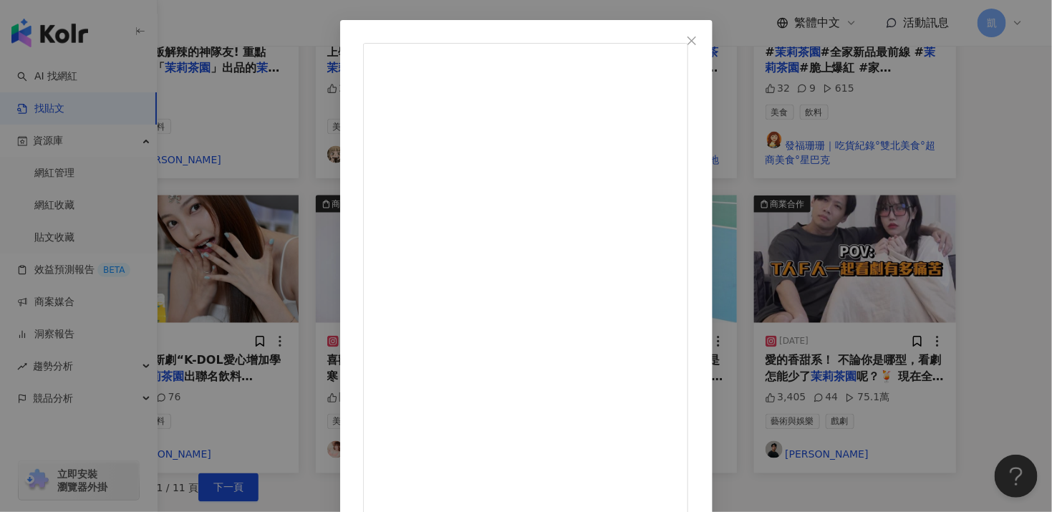
scroll to position [0, 0]
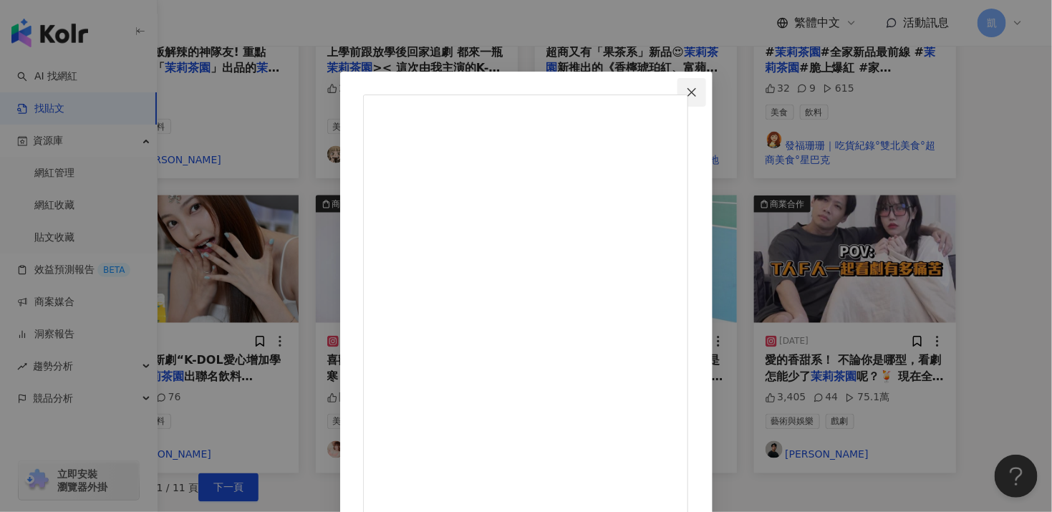
click at [697, 91] on icon "close" at bounding box center [691, 92] width 11 height 11
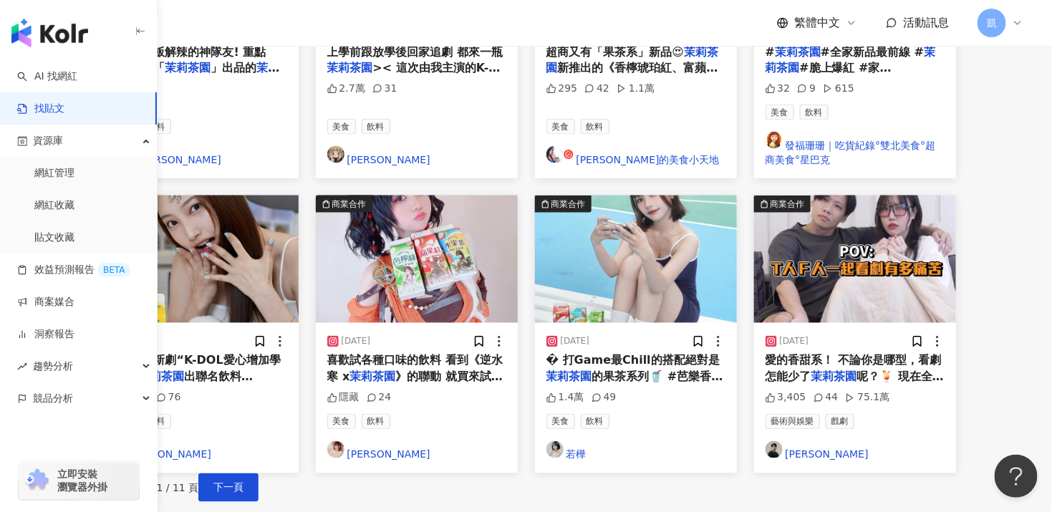
click at [944, 414] on div "藝術與娛樂 戲劇" at bounding box center [854, 422] width 179 height 16
click at [944, 334] on icon at bounding box center [937, 341] width 14 height 14
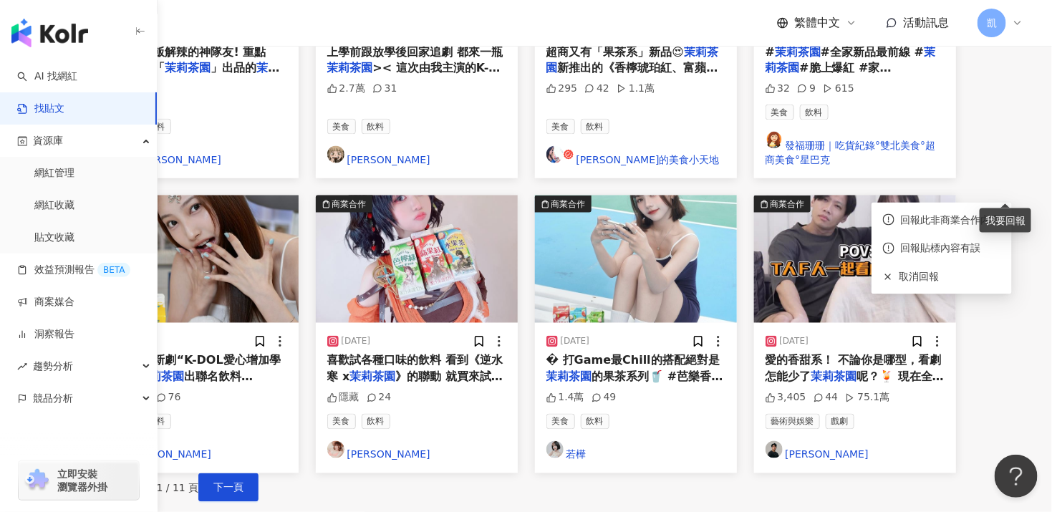
click at [956, 473] on div "上一頁 1 / 11 頁 下一頁" at bounding box center [526, 487] width 859 height 29
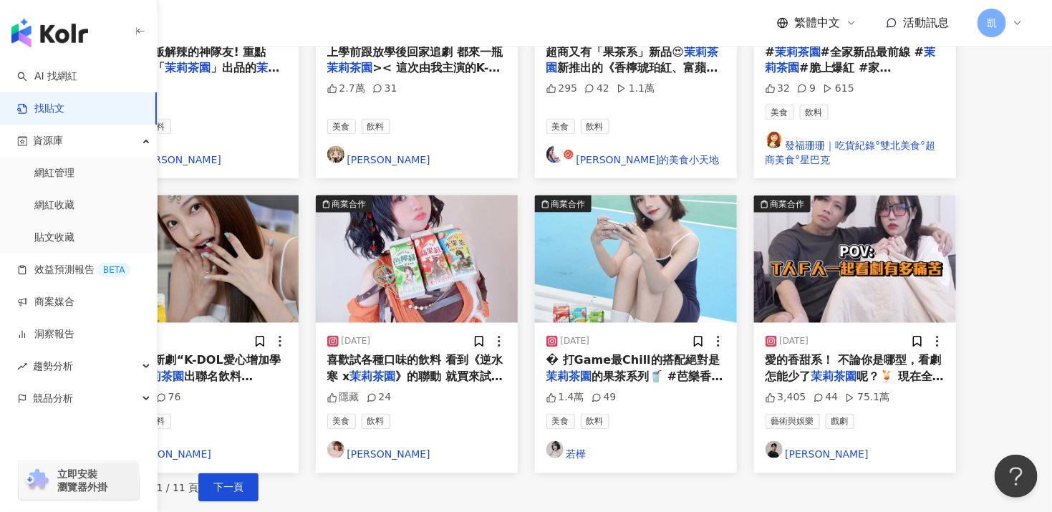
scroll to position [715, 0]
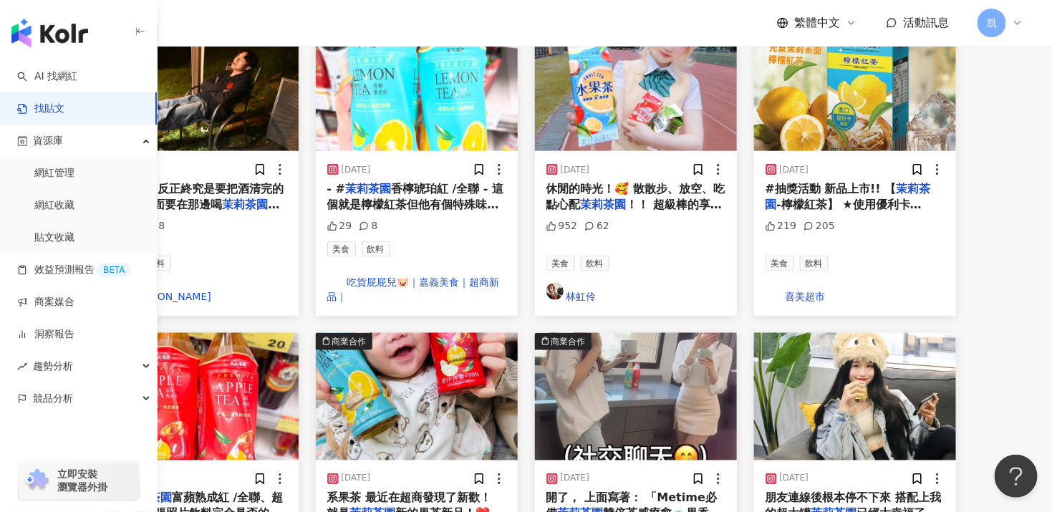
scroll to position [709, 0]
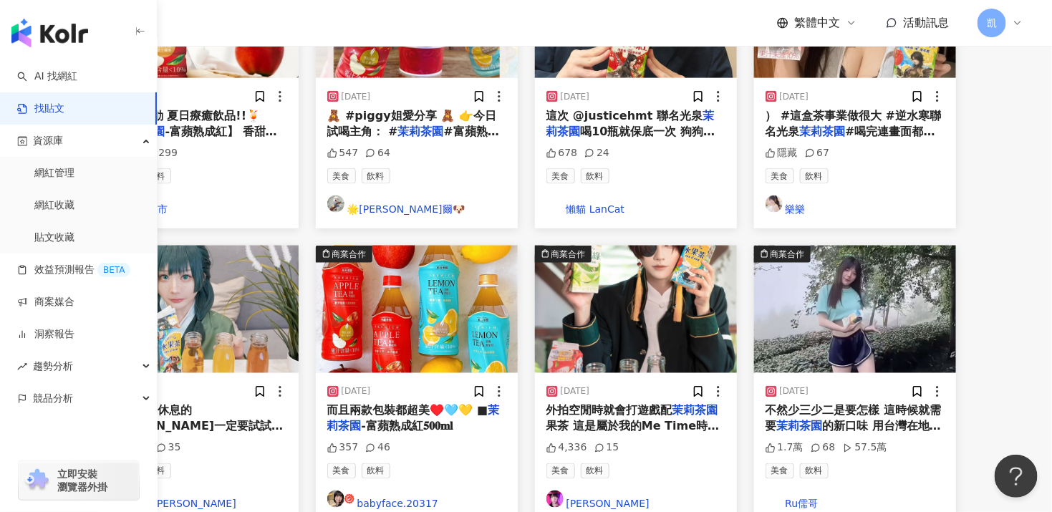
scroll to position [780, 0]
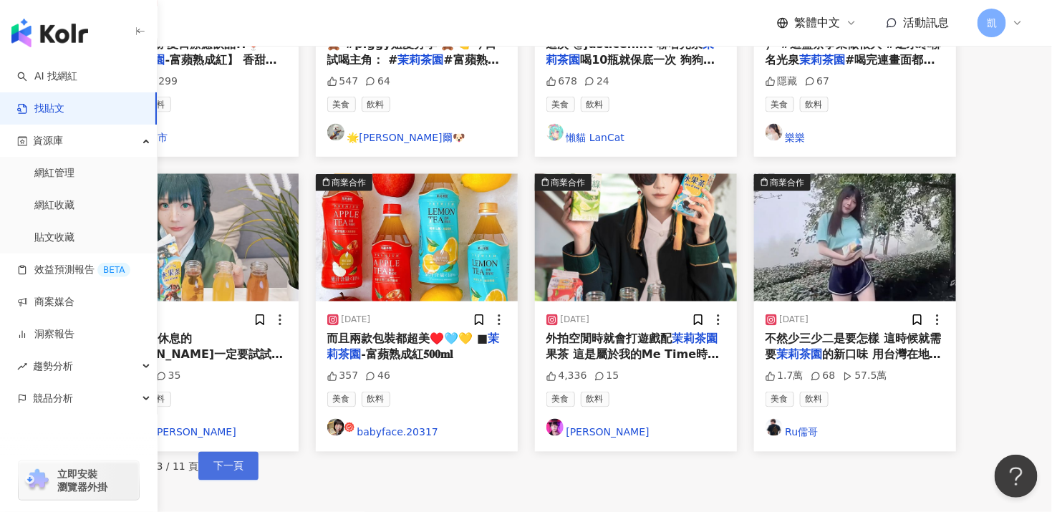
click at [243, 460] on span "下一頁" at bounding box center [228, 465] width 30 height 11
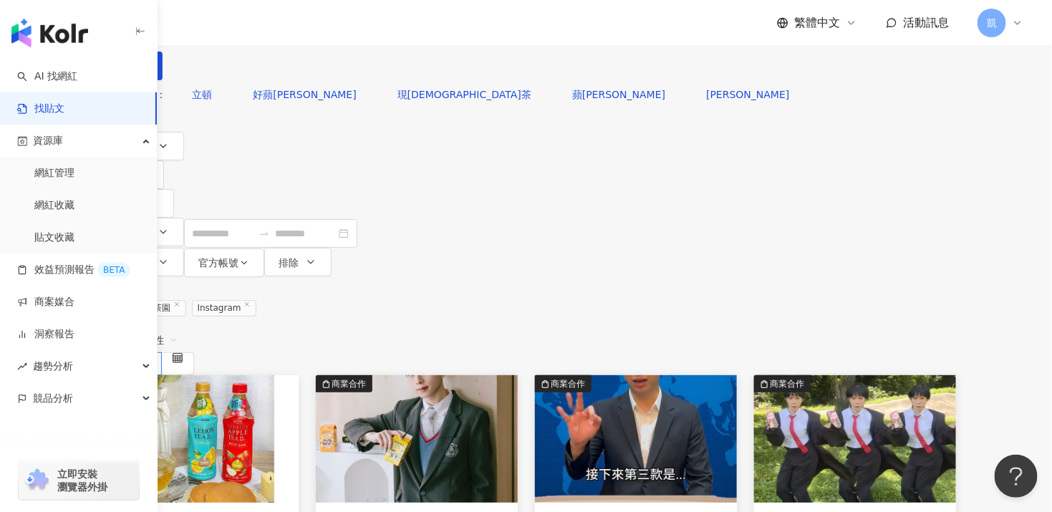
scroll to position [0, 0]
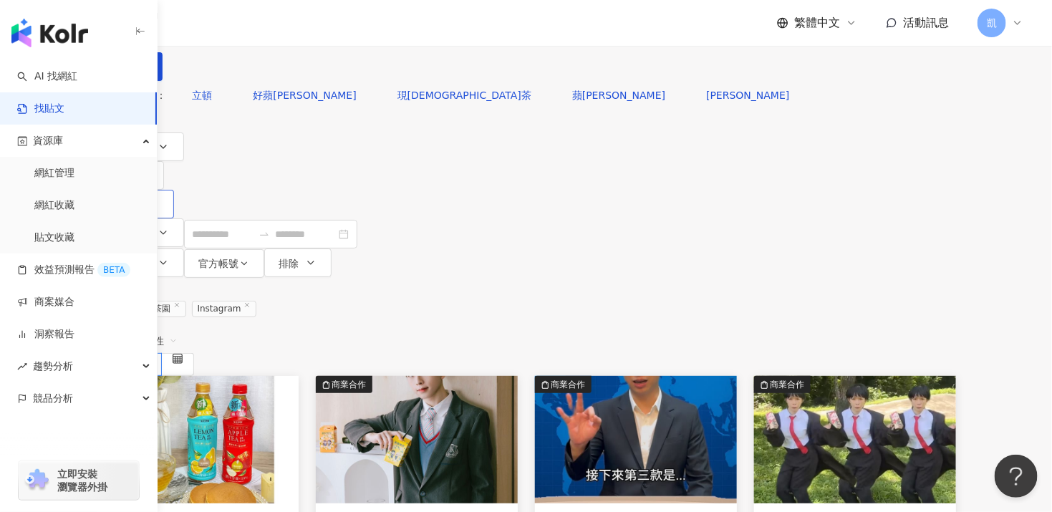
click at [142, 199] on span "追蹤數" at bounding box center [127, 204] width 30 height 11
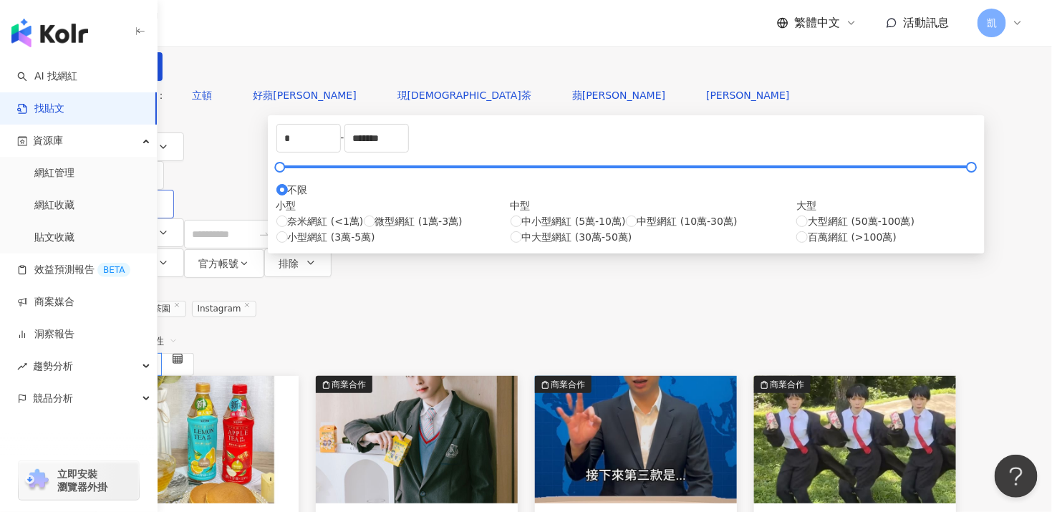
click at [142, 199] on span "追蹤數" at bounding box center [127, 204] width 30 height 11
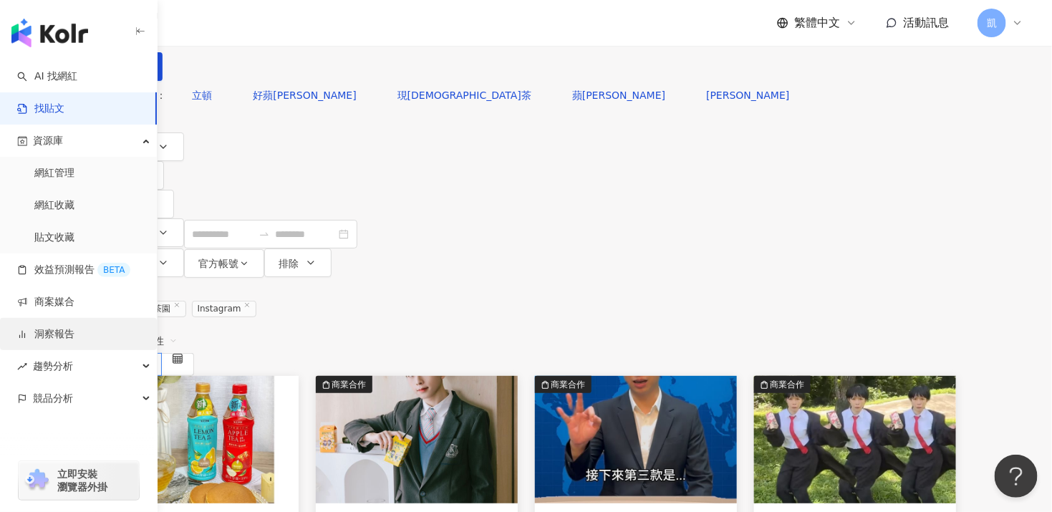
click at [74, 335] on link "洞察報告" at bounding box center [45, 334] width 57 height 14
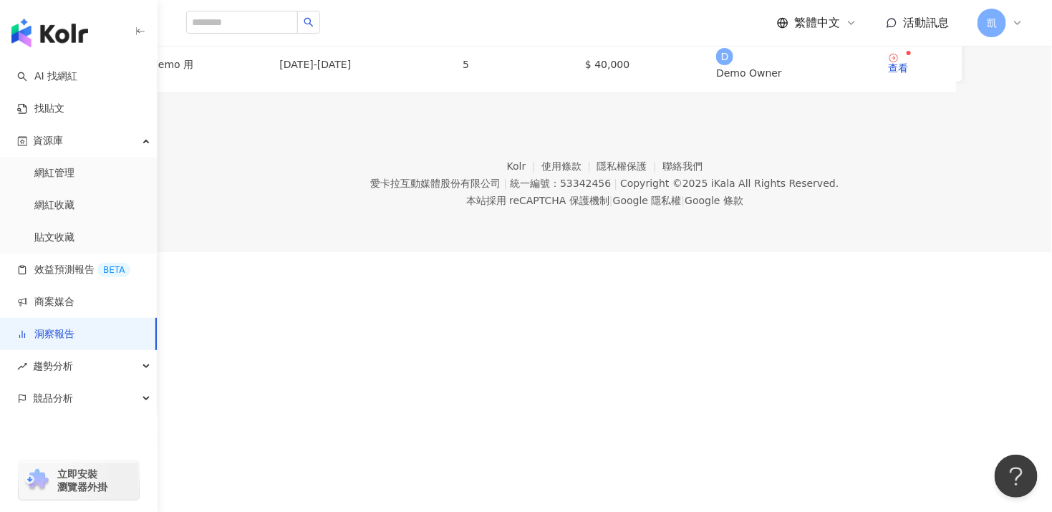
scroll to position [221, 0]
click at [85, 369] on div "趨勢分析" at bounding box center [78, 366] width 157 height 32
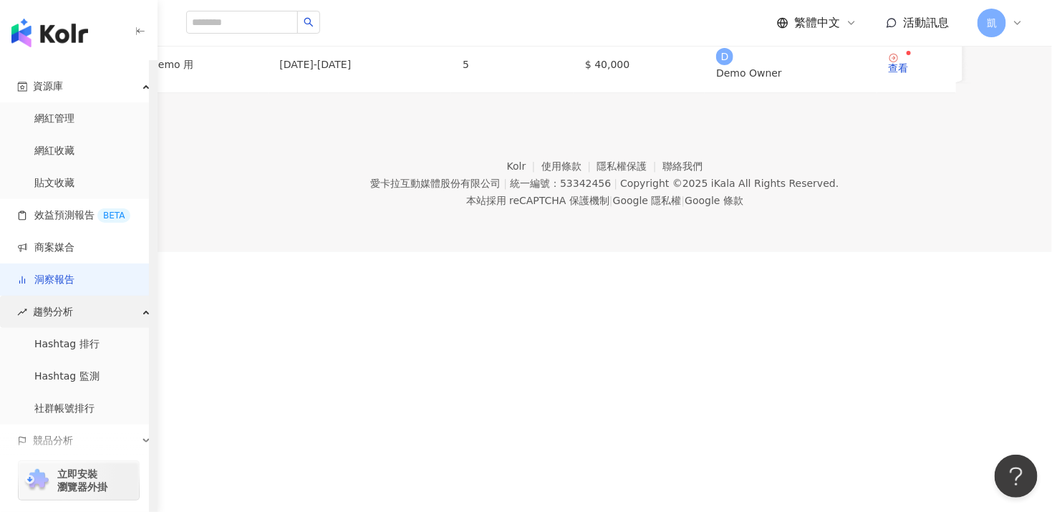
scroll to position [93, 0]
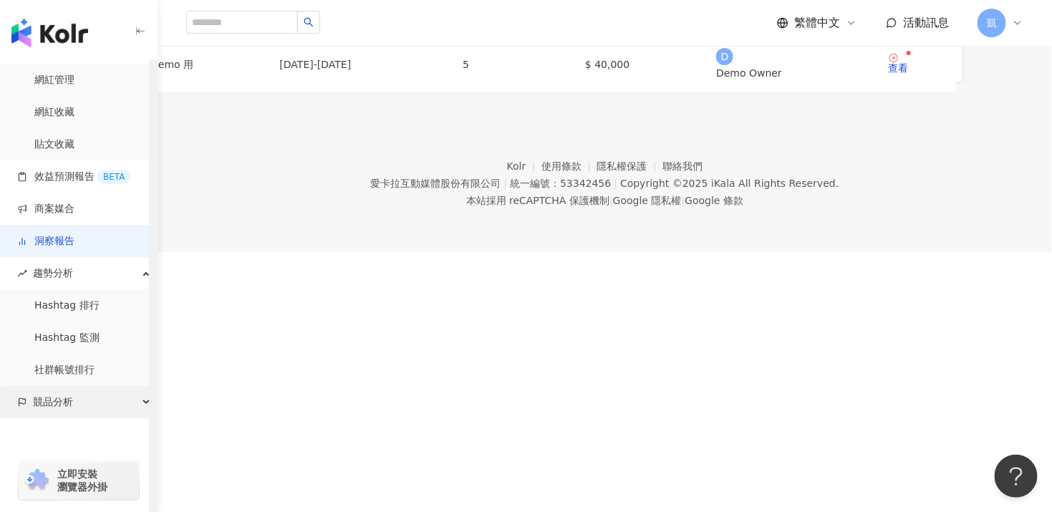
click at [121, 407] on div "競品分析" at bounding box center [78, 402] width 157 height 32
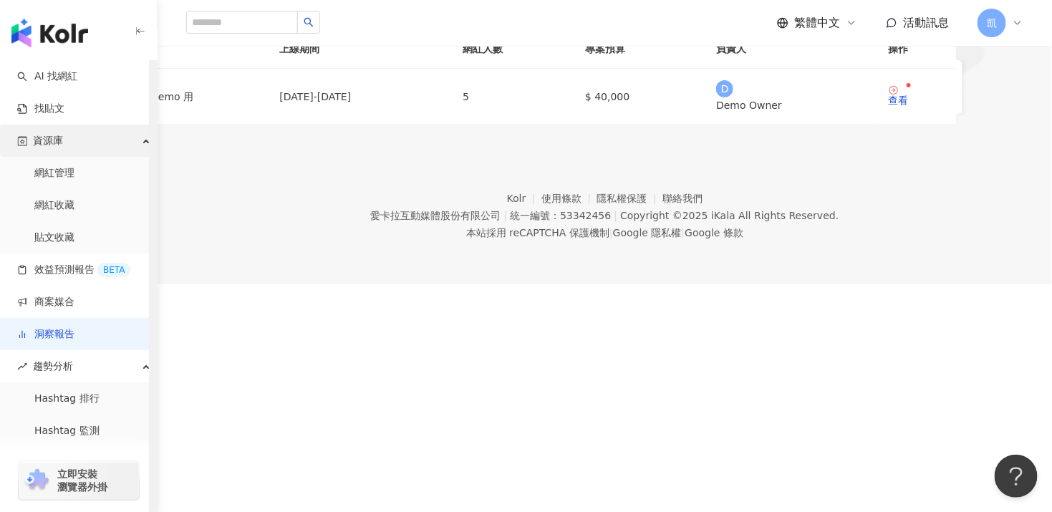
scroll to position [0, 0]
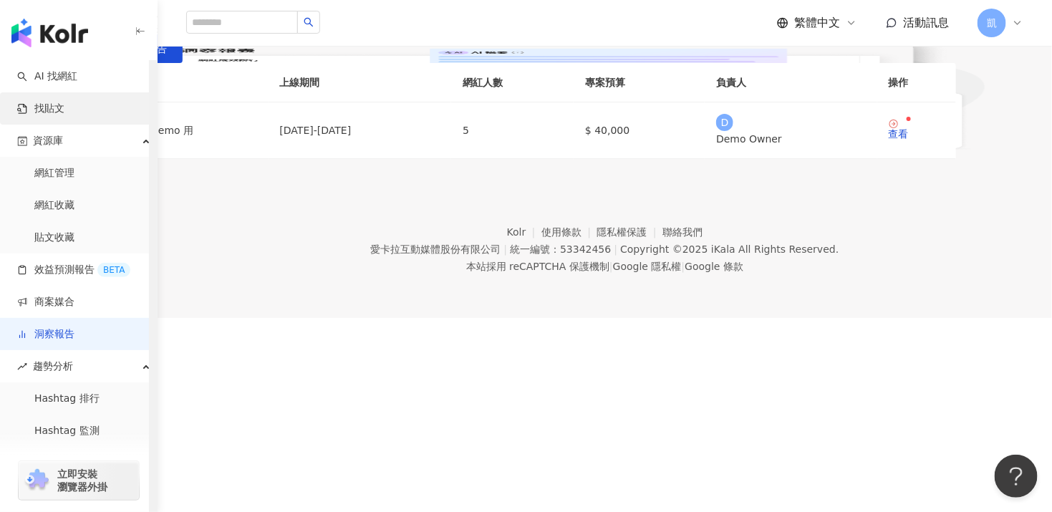
click at [38, 102] on link "找貼文" at bounding box center [40, 109] width 47 height 14
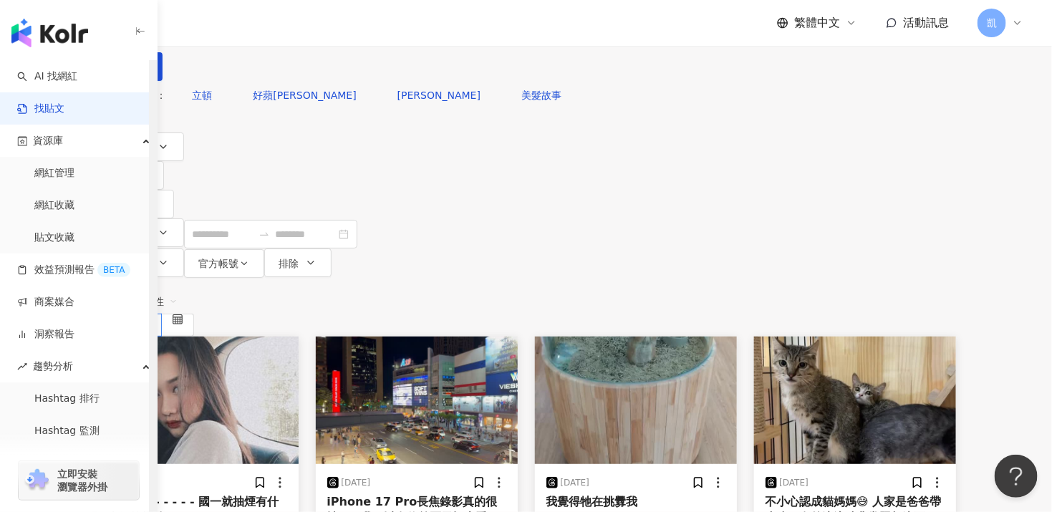
click at [57, 24] on img "button" at bounding box center [49, 33] width 77 height 29
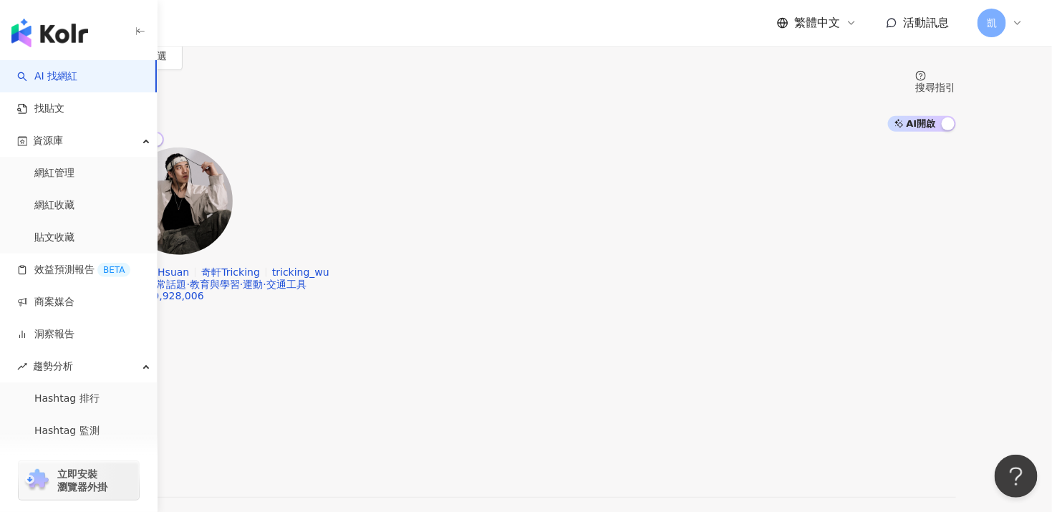
scroll to position [210, 0]
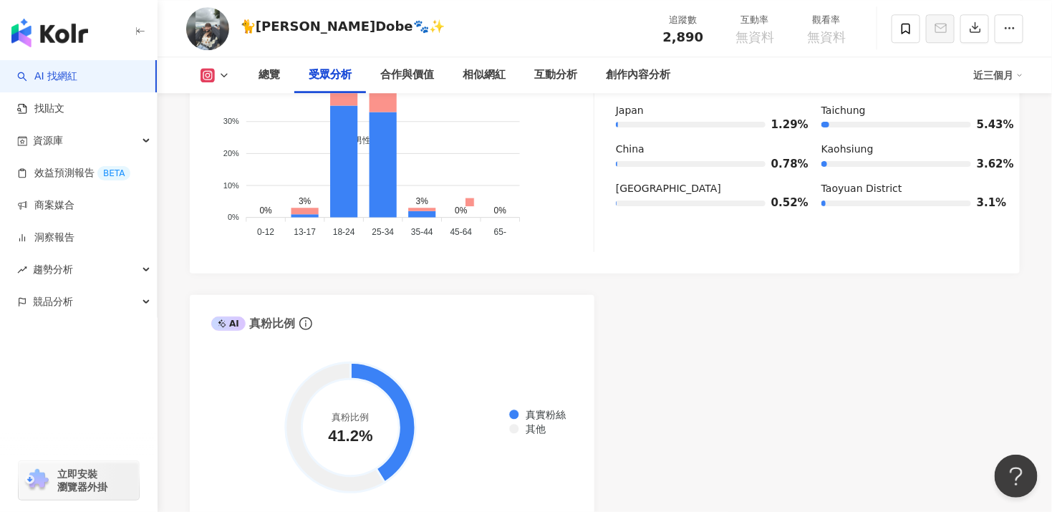
scroll to position [1288, 0]
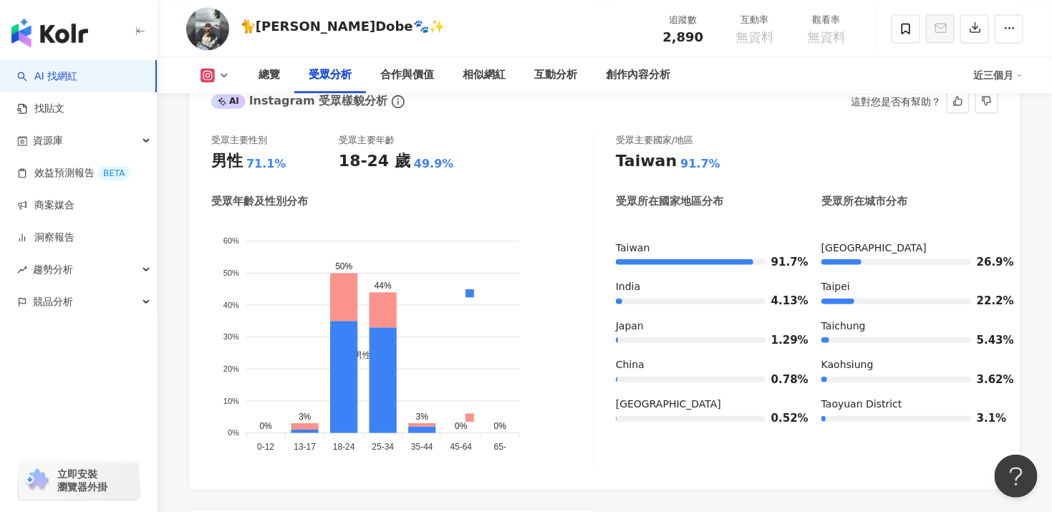
click at [381, 195] on div "受眾年齡及性別分布" at bounding box center [402, 201] width 382 height 15
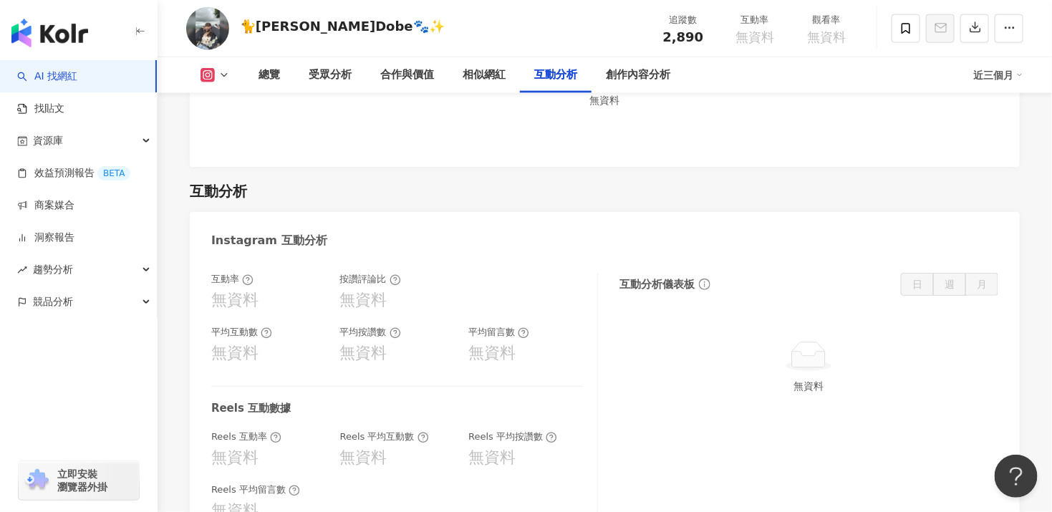
scroll to position [3150, 0]
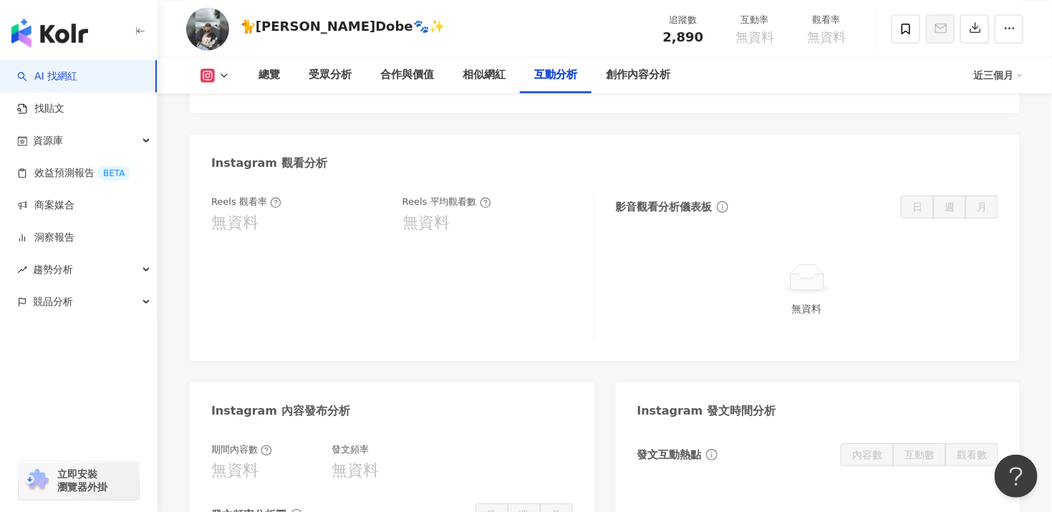
click at [216, 80] on button at bounding box center [215, 75] width 58 height 14
click at [211, 31] on img at bounding box center [207, 28] width 43 height 43
click at [234, 29] on div "🐈[PERSON_NAME]Dobe🐾✨ 追蹤數 2,890 互動率 無資料 觀看率 無資料" at bounding box center [605, 28] width 894 height 57
drag, startPoint x: 258, startPoint y: 25, endPoint x: 331, endPoint y: 25, distance: 73.0
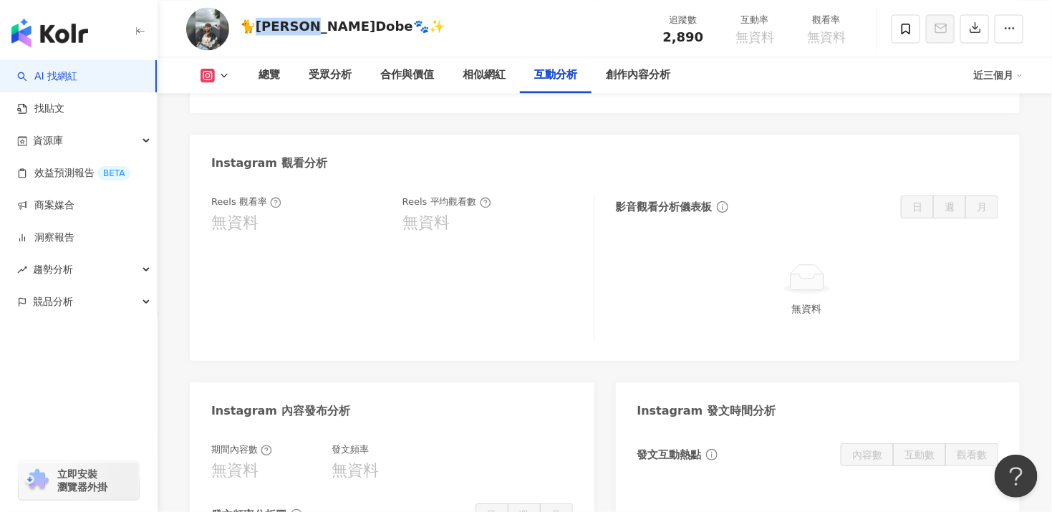
click at [331, 25] on div "🐈[PERSON_NAME]Dobe🐾✨" at bounding box center [342, 26] width 205 height 18
click at [503, 337] on div "Reels 觀看率 無資料 Reels 平均觀看數 無資料" at bounding box center [402, 267] width 383 height 144
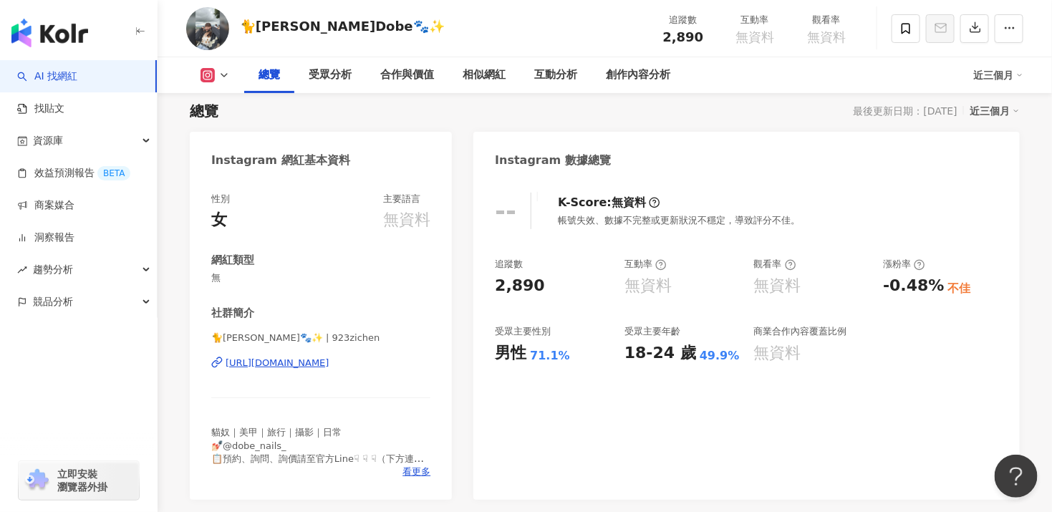
scroll to position [214, 0]
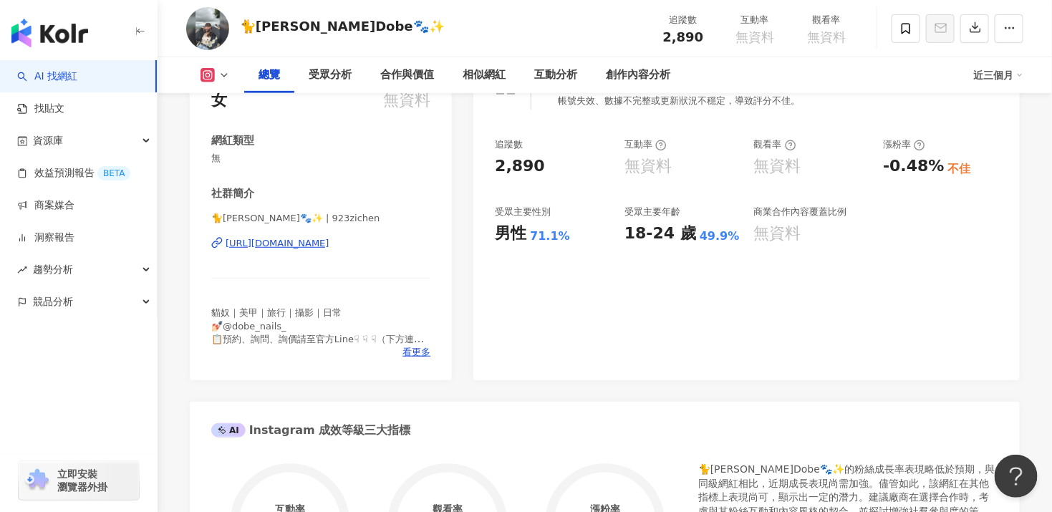
click at [329, 241] on div "[URL][DOMAIN_NAME]" at bounding box center [278, 243] width 104 height 13
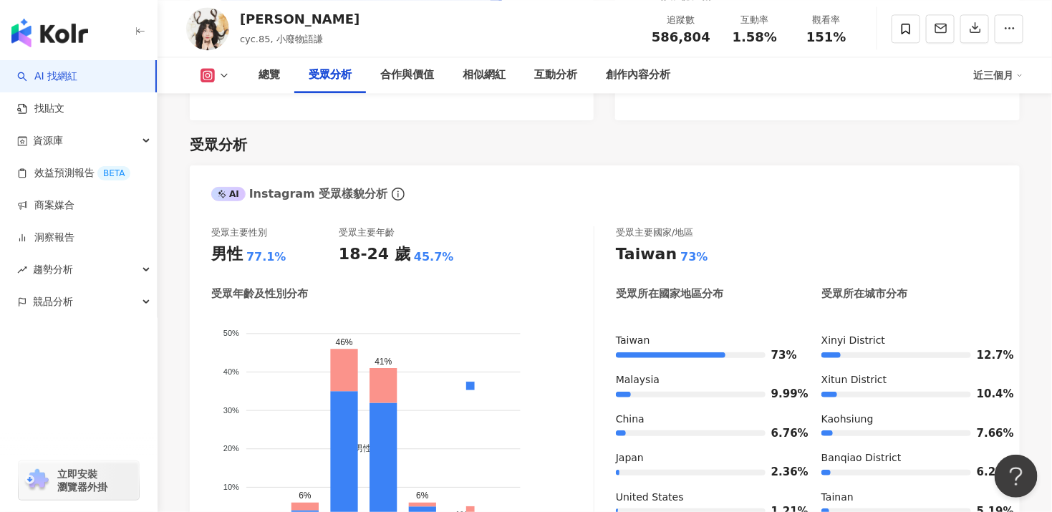
scroll to position [1288, 0]
